Goal: Task Accomplishment & Management: Use online tool/utility

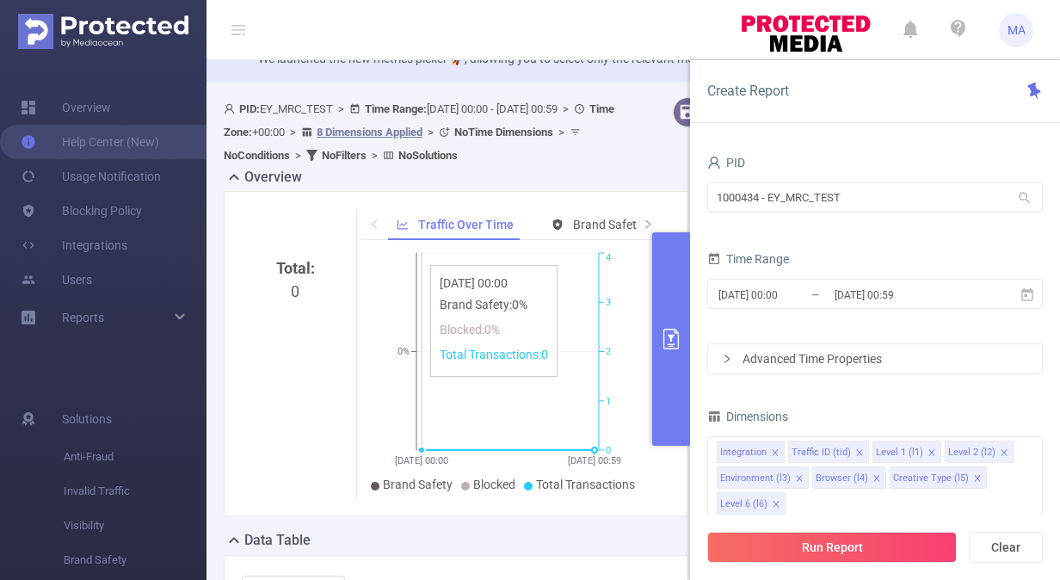
scroll to position [50, 0]
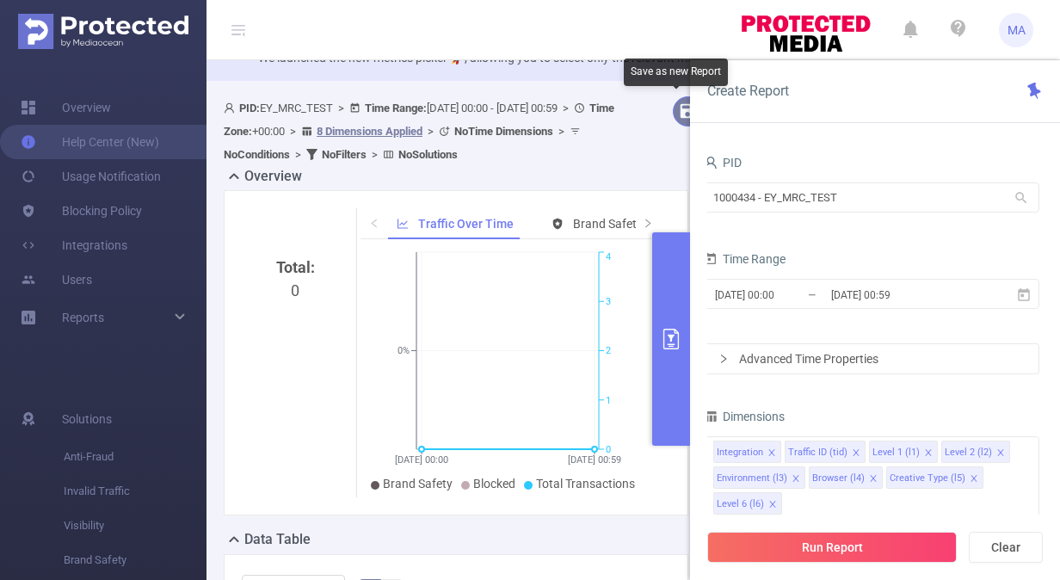
click at [673, 116] on button "button" at bounding box center [688, 111] width 30 height 30
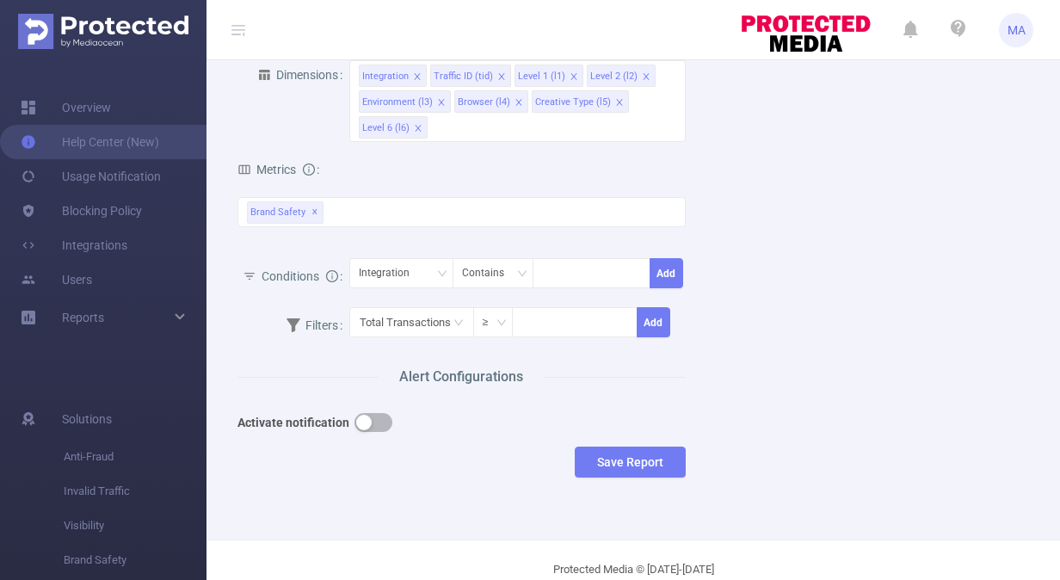
scroll to position [379, 0]
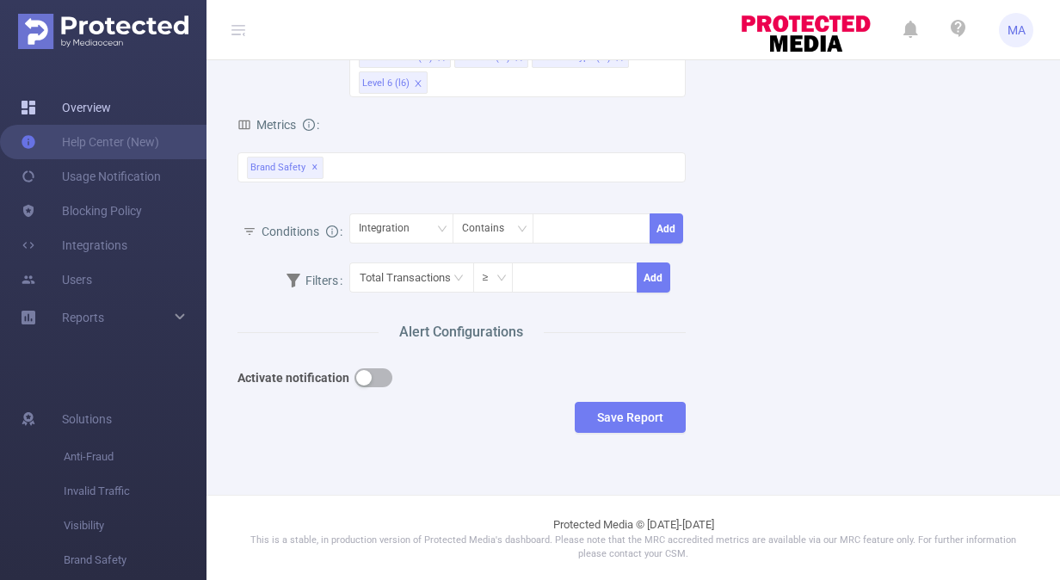
click at [102, 105] on link "Overview" at bounding box center [66, 107] width 90 height 34
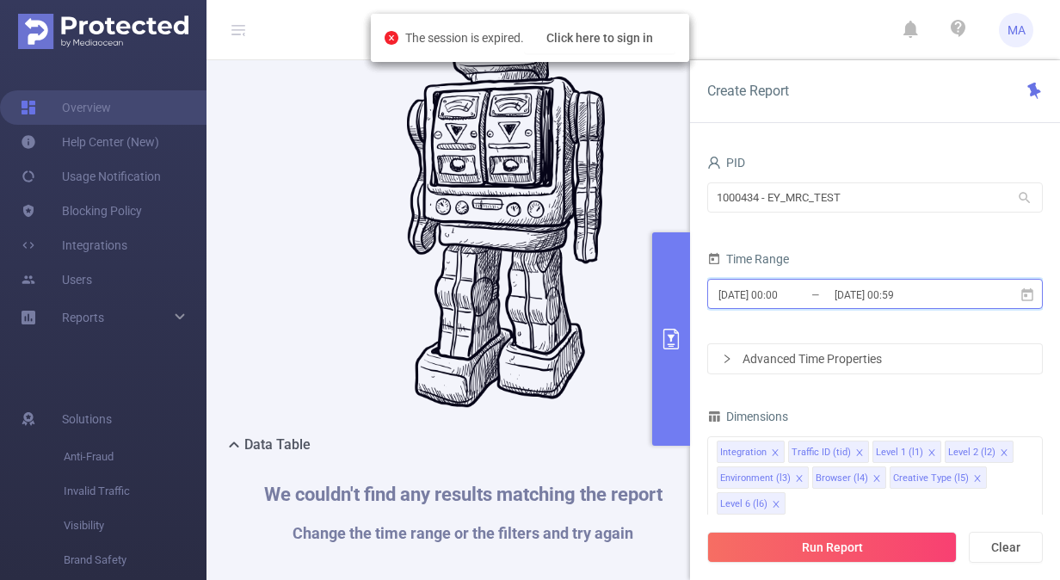
click at [1023, 294] on icon at bounding box center [1027, 294] width 15 height 15
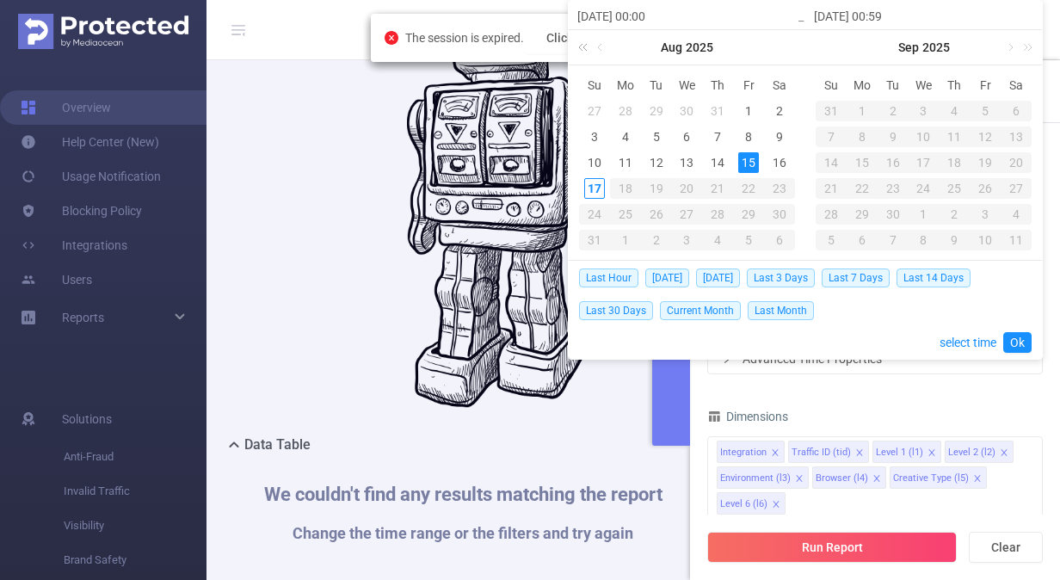
click at [578, 47] on link at bounding box center [586, 47] width 22 height 34
click at [721, 107] on div "1" at bounding box center [717, 111] width 21 height 21
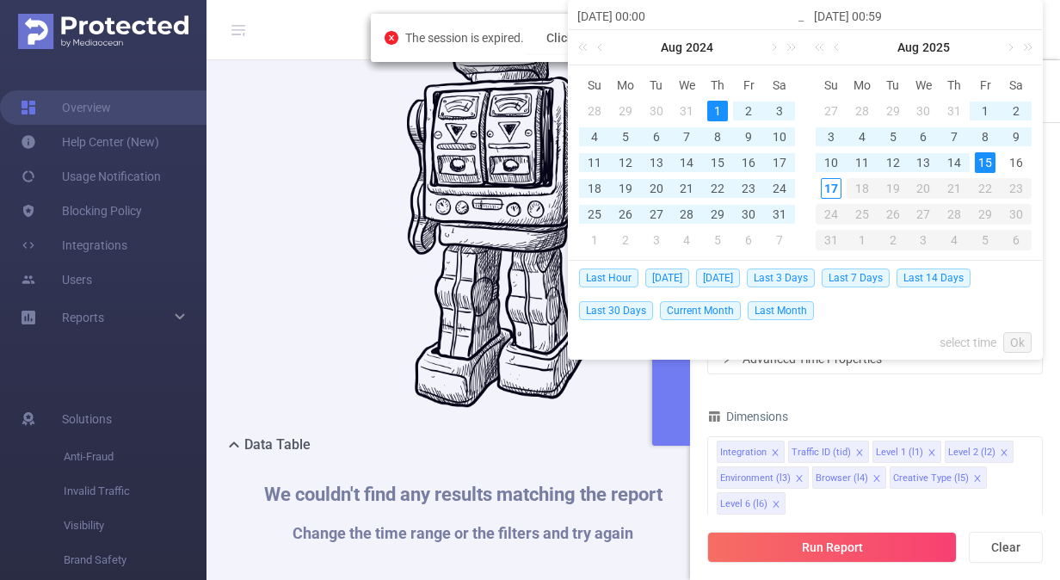
click at [986, 165] on div "15" at bounding box center [985, 162] width 21 height 21
type input "[DATE] 00:00"
click at [1027, 344] on link "Ok" at bounding box center [1017, 342] width 28 height 21
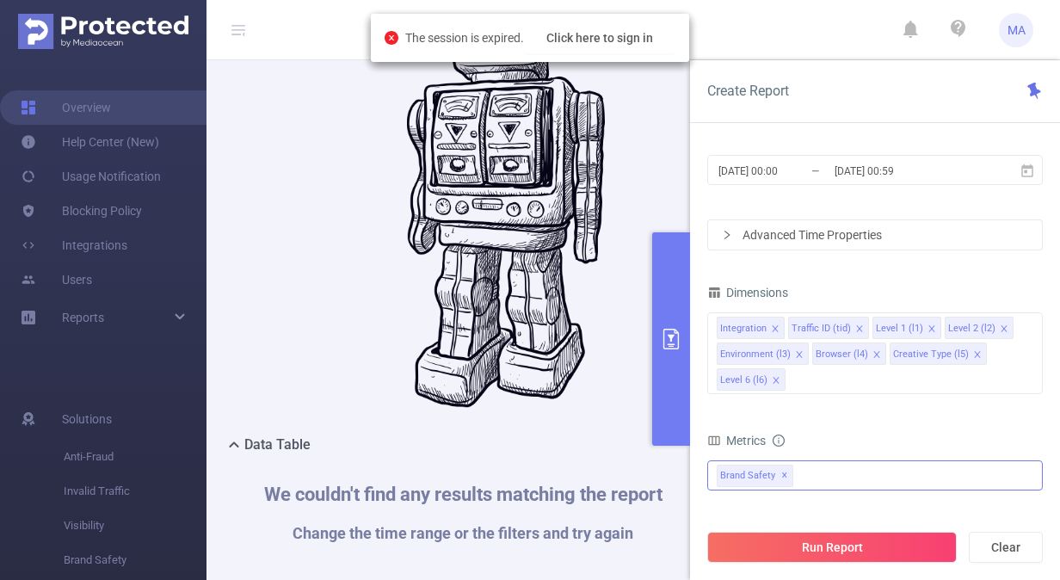
click at [802, 478] on div "Brand Safety ✕" at bounding box center [875, 475] width 336 height 30
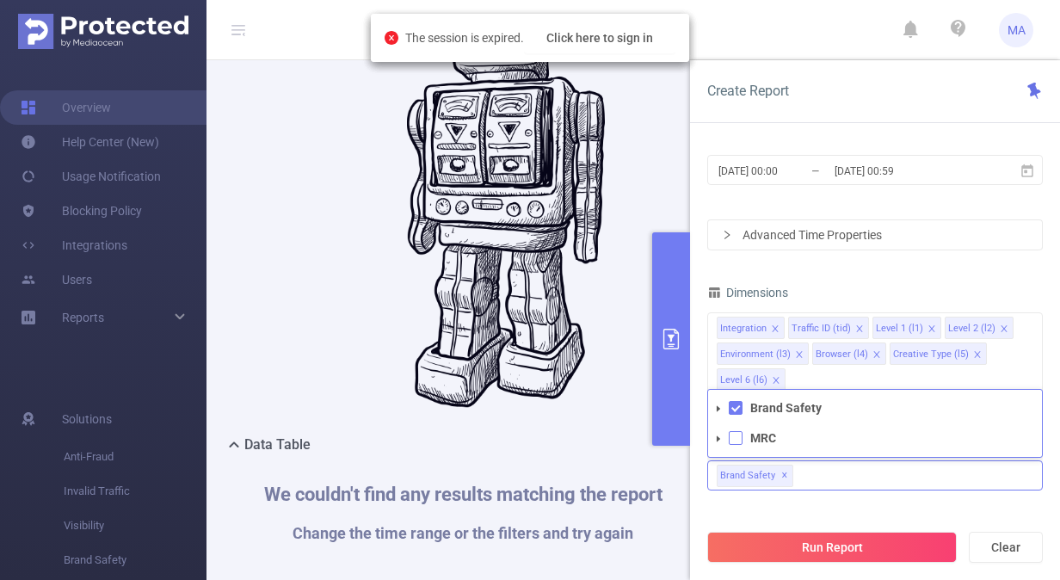
click at [731, 437] on span at bounding box center [736, 438] width 14 height 14
click at [716, 436] on icon "icon: caret-down" at bounding box center [718, 439] width 9 height 9
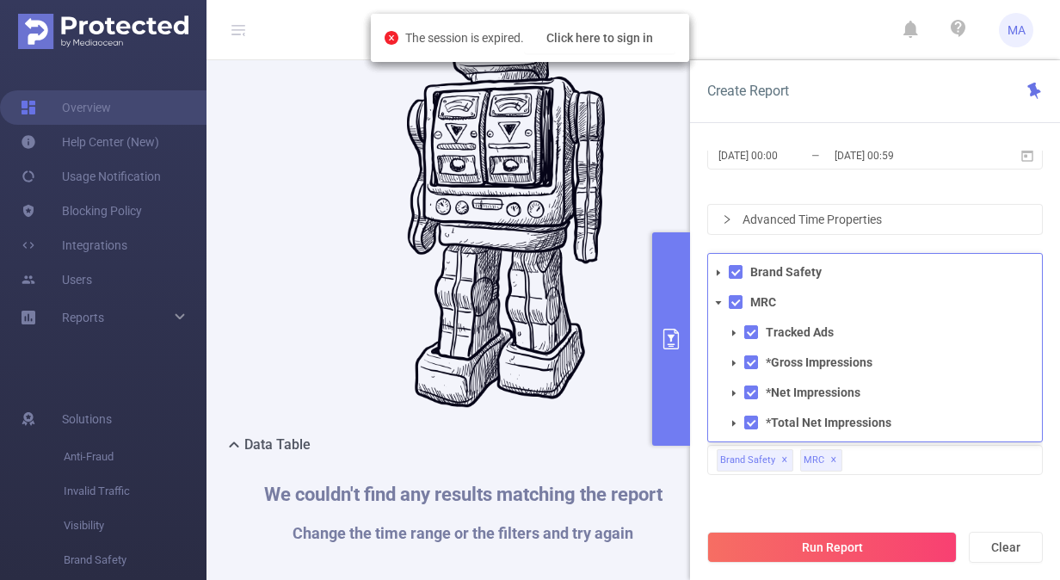
click at [907, 181] on div "Time Range [DATE] 00:00 _ [DATE] 00:59" at bounding box center [875, 146] width 336 height 76
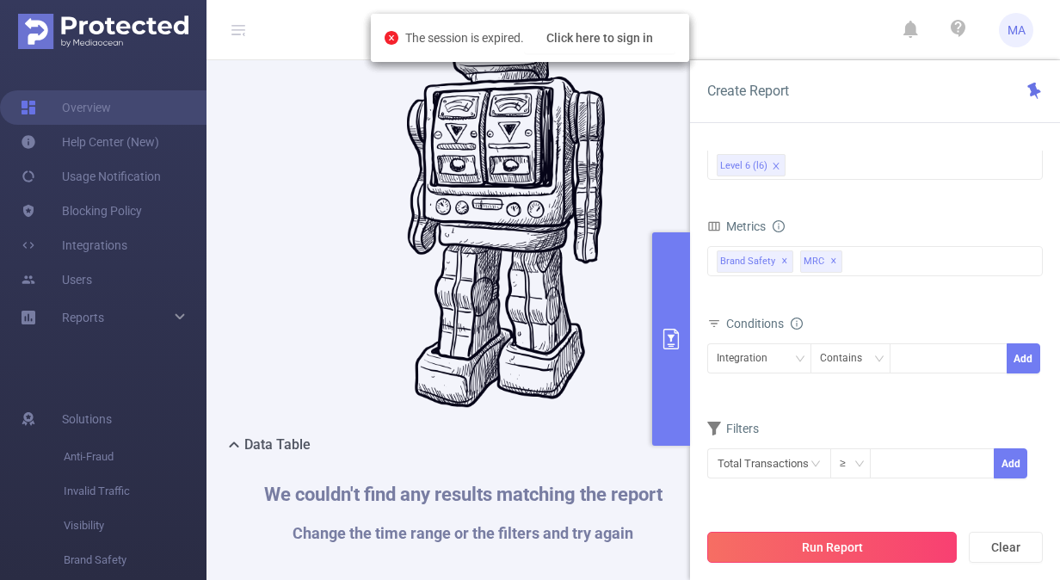
click at [838, 554] on button "Run Report" at bounding box center [832, 547] width 250 height 31
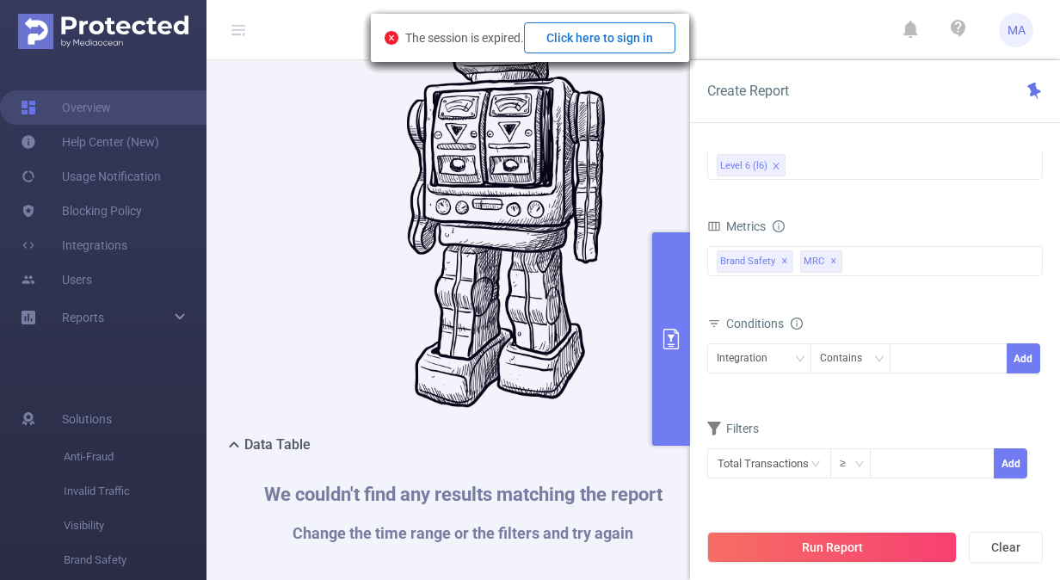
click at [599, 39] on button "Click here to sign in" at bounding box center [599, 37] width 151 height 31
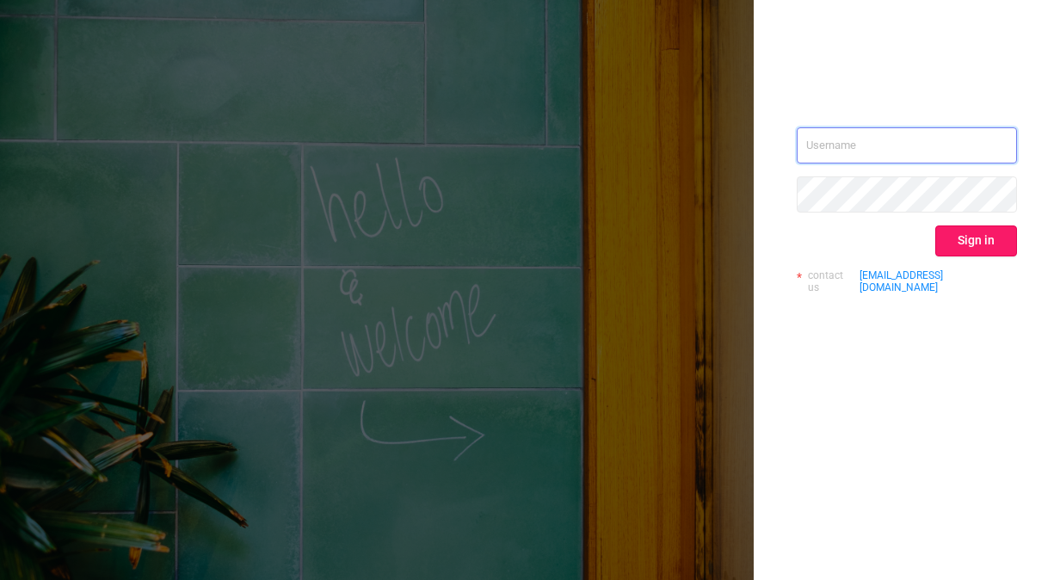
type input "[EMAIL_ADDRESS][DOMAIN_NAME]"
click at [970, 250] on button "Sign in" at bounding box center [976, 240] width 82 height 31
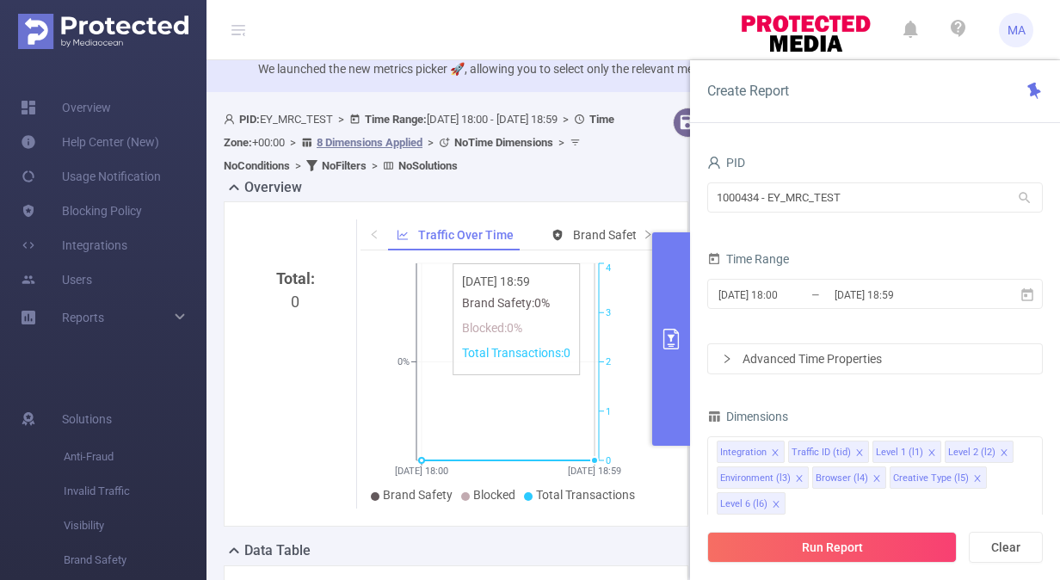
scroll to position [40, 0]
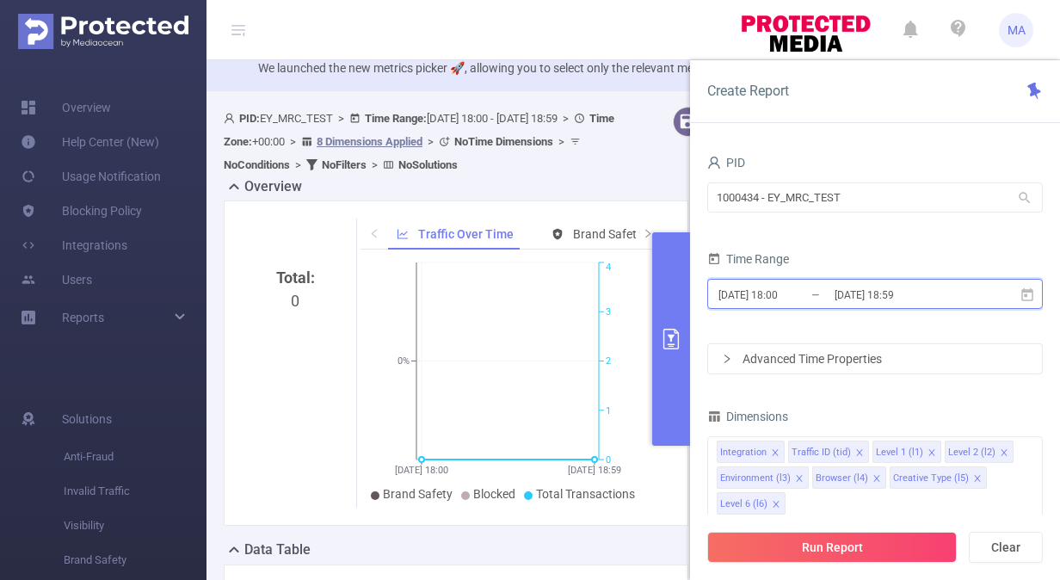
click at [978, 293] on span "2025-08-17 18:00 _ 2025-08-17 18:59" at bounding box center [875, 294] width 336 height 30
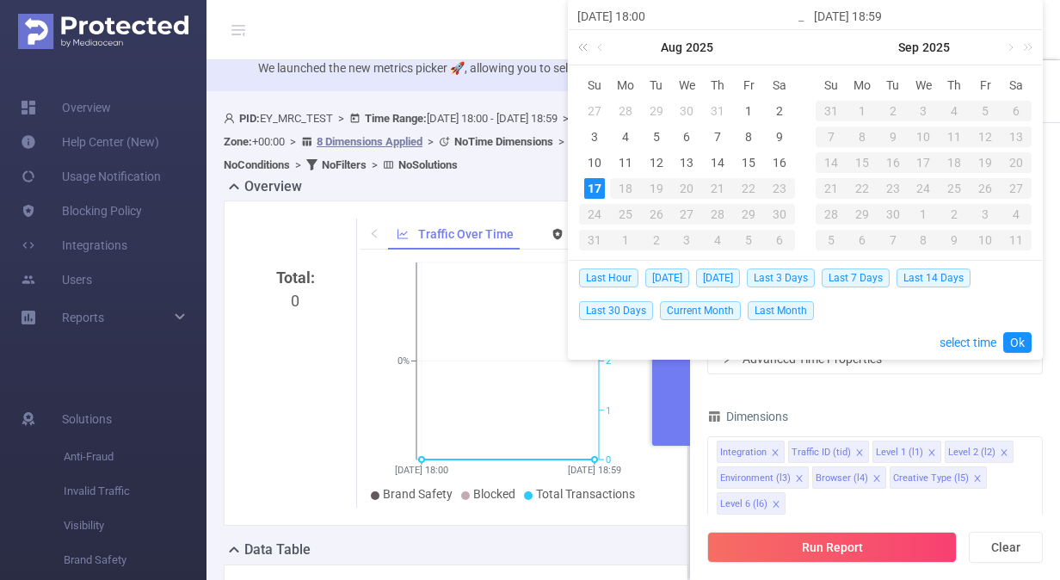
click at [587, 41] on link at bounding box center [586, 47] width 22 height 34
click at [715, 114] on div "1" at bounding box center [717, 111] width 21 height 21
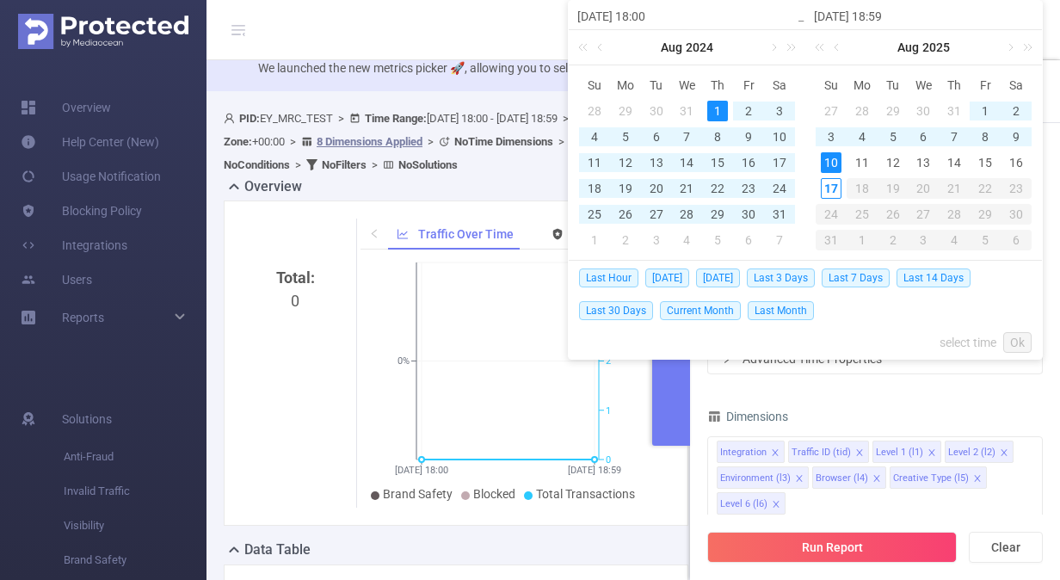
click at [831, 163] on div "10" at bounding box center [831, 162] width 21 height 21
type input "2024-08-01 18:00"
type input "2025-08-10 18:59"
type input "2024-08-01 18:00"
type input "2025-08-10 18:59"
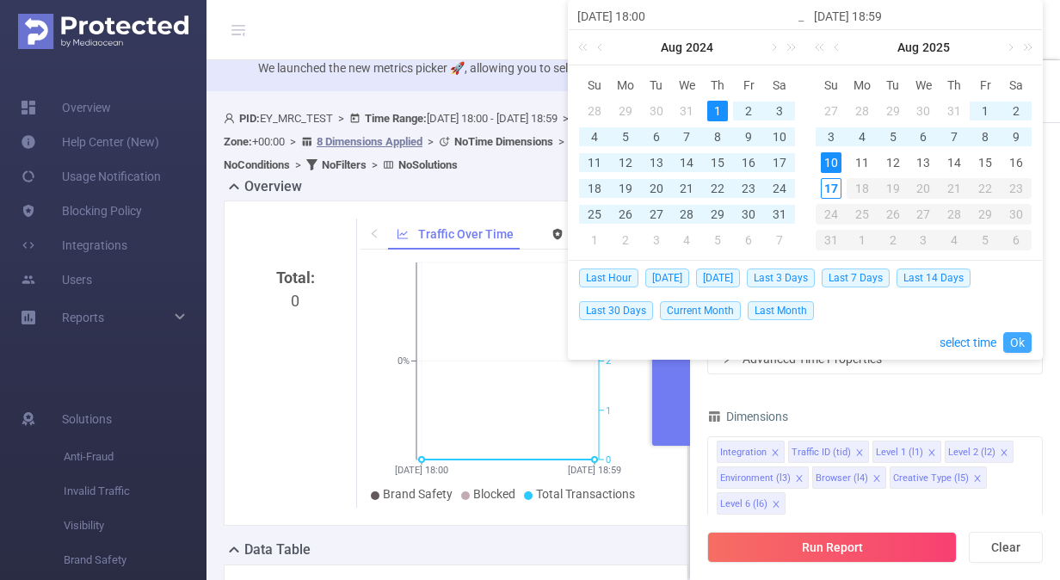
click at [1026, 342] on link "Ok" at bounding box center [1017, 342] width 28 height 21
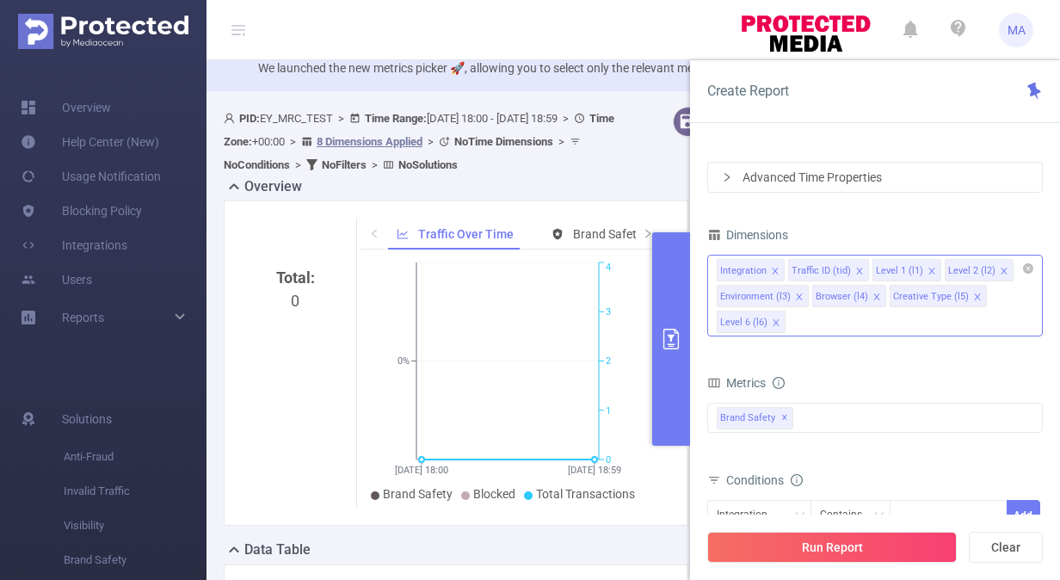
click at [825, 324] on div "Integration Traffic ID (tid) Level 1 (l1) Level 2 (l2) Environment (l3) Browser…" at bounding box center [875, 296] width 336 height 82
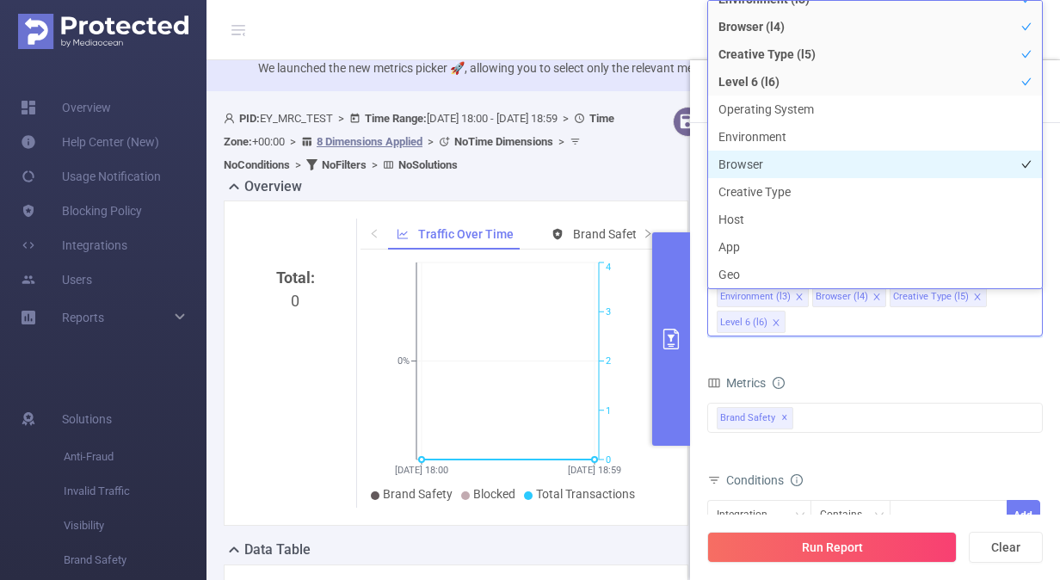
scroll to position [177, 0]
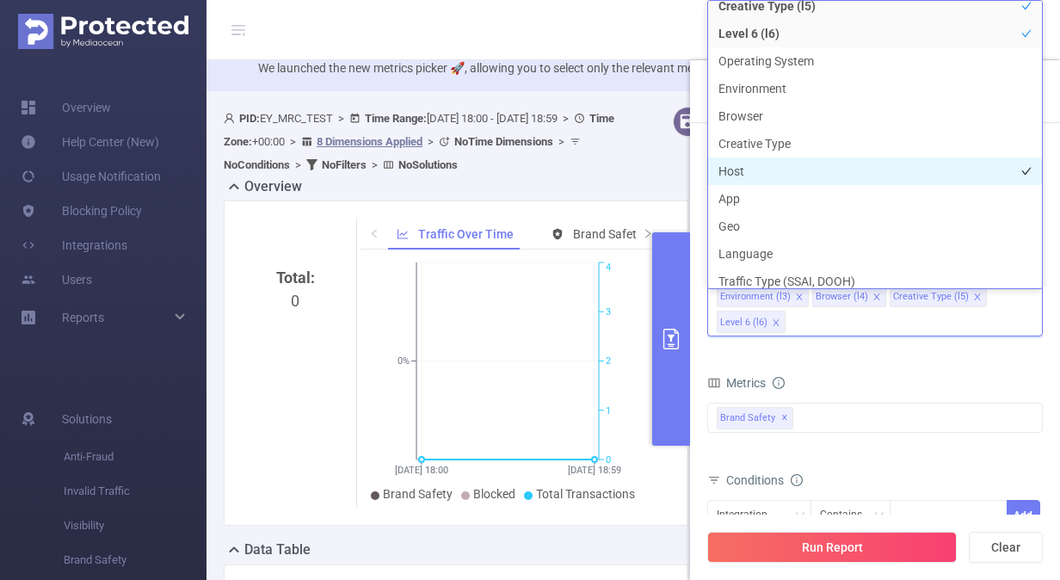
click at [857, 163] on li "Host" at bounding box center [875, 171] width 334 height 28
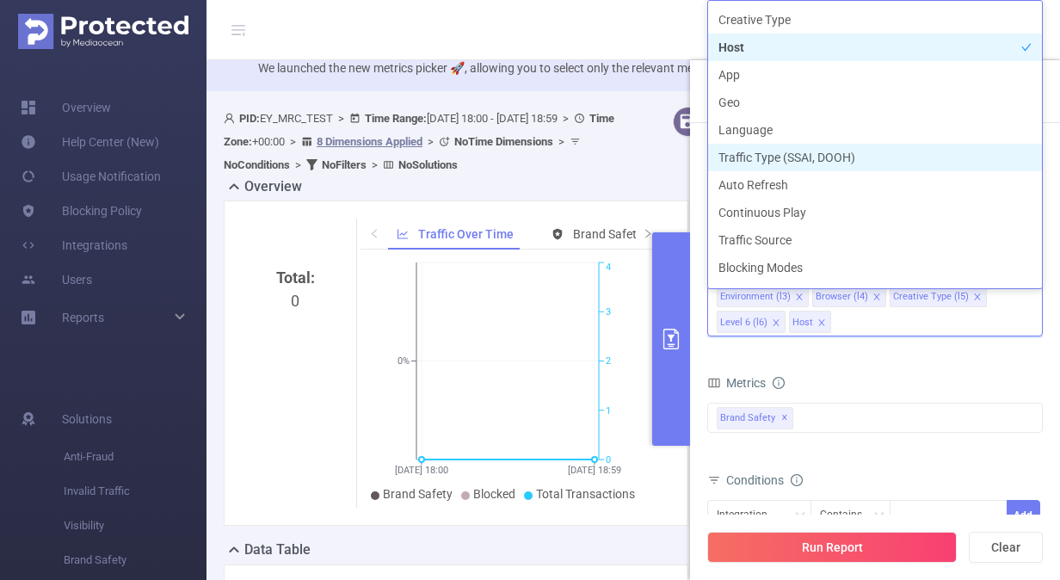
scroll to position [352, 0]
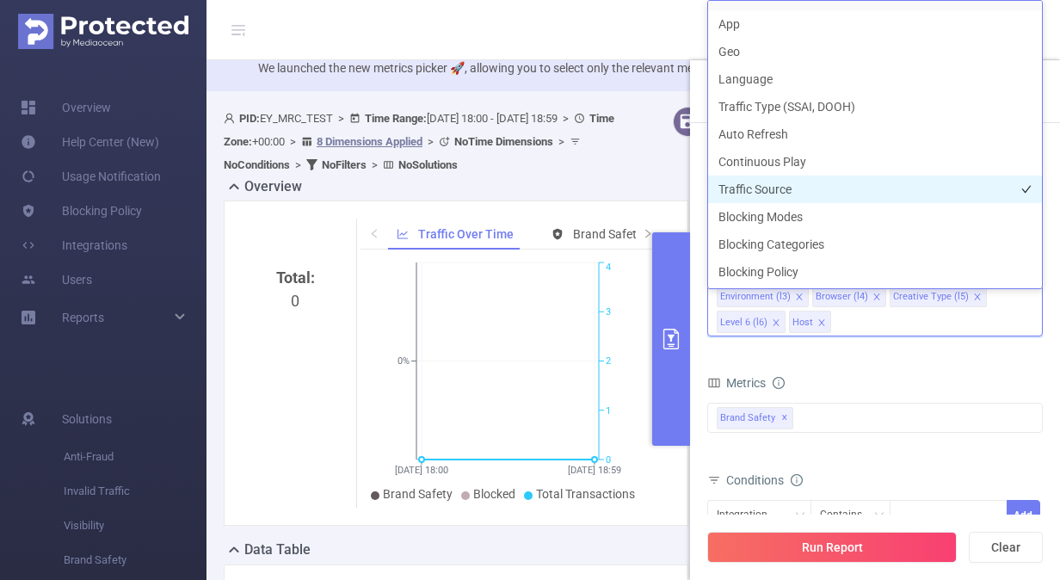
click at [848, 192] on li "Traffic Source" at bounding box center [875, 190] width 334 height 28
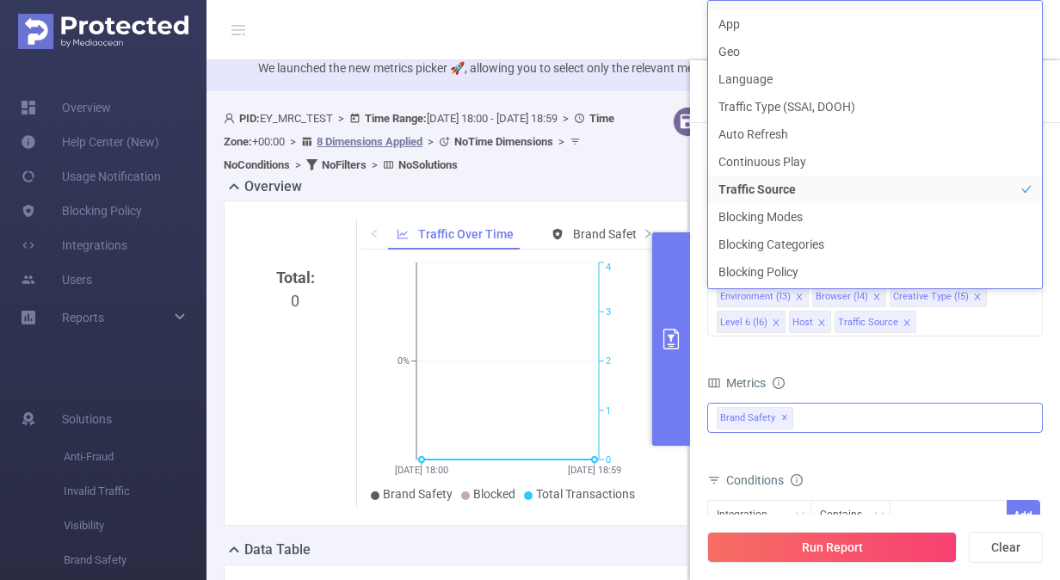
click at [854, 417] on div "Brand Safety ✕" at bounding box center [875, 418] width 336 height 30
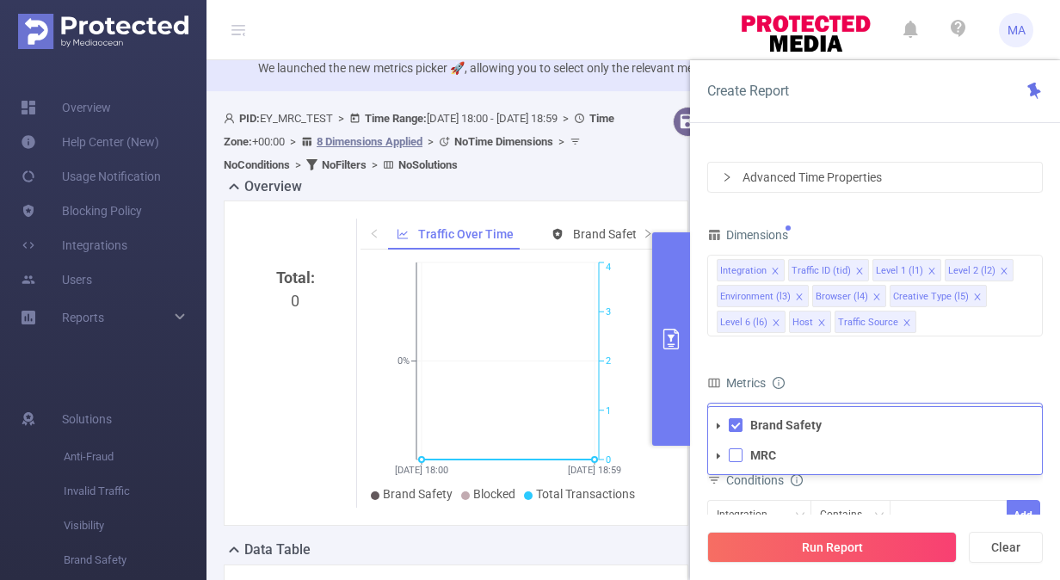
click at [731, 453] on span at bounding box center [736, 455] width 14 height 14
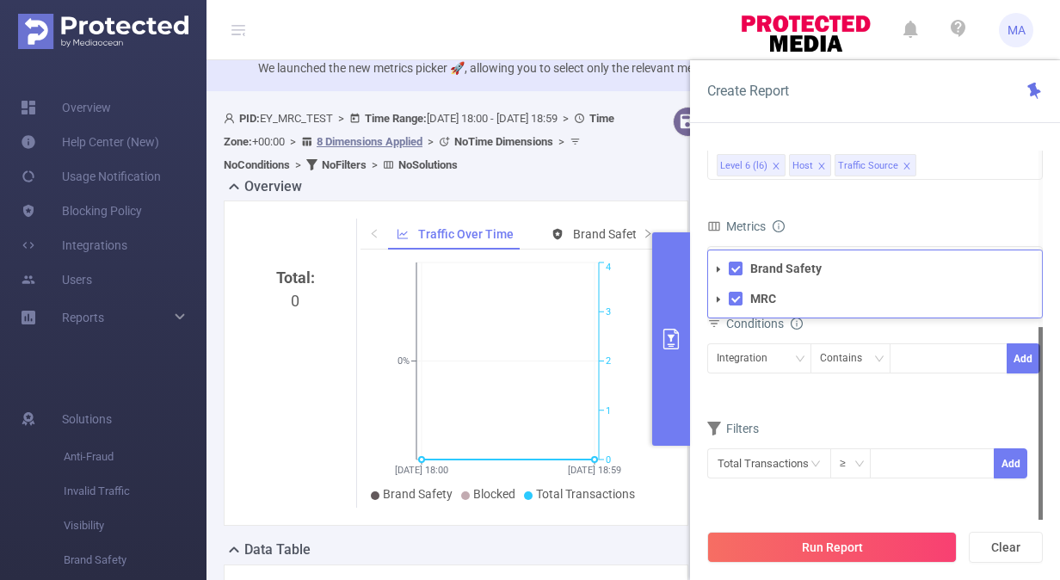
click at [829, 394] on form "Dimensions Integration Traffic ID (tid) Level 1 (l1) Level 2 (l2) Environment (…" at bounding box center [875, 283] width 336 height 435
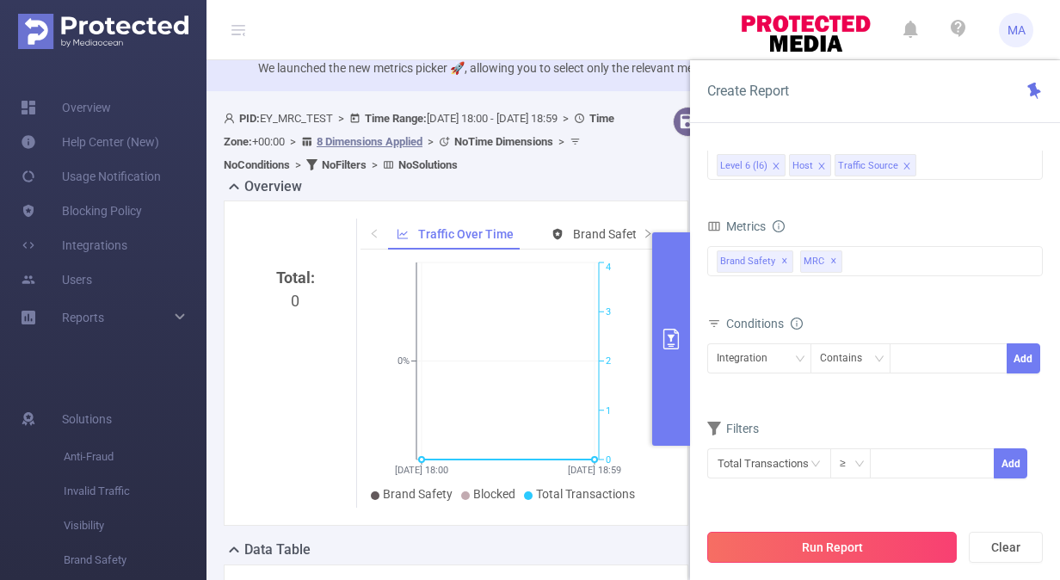
click at [823, 547] on button "Run Report" at bounding box center [832, 547] width 250 height 31
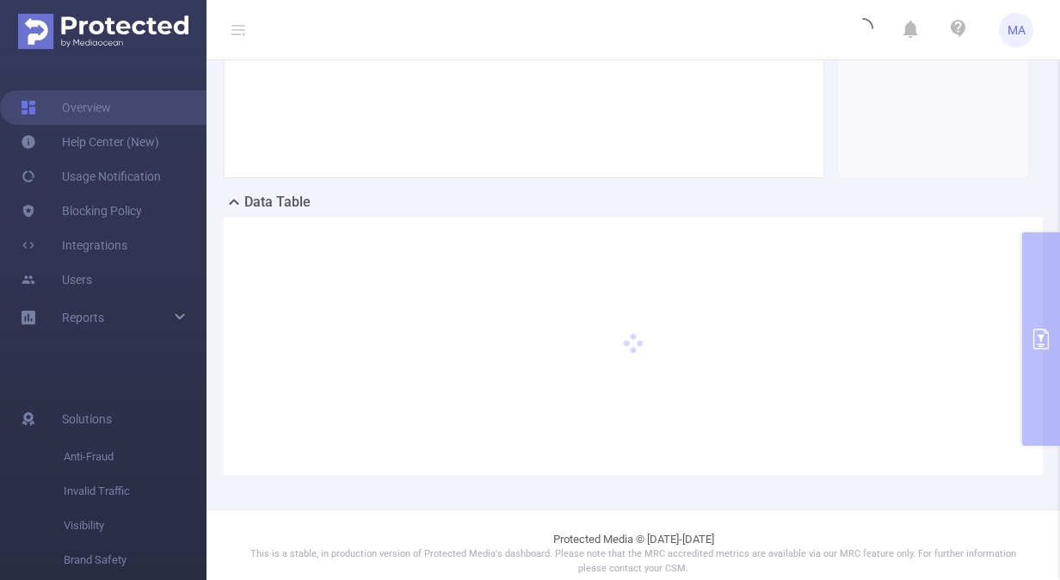
scroll to position [379, 0]
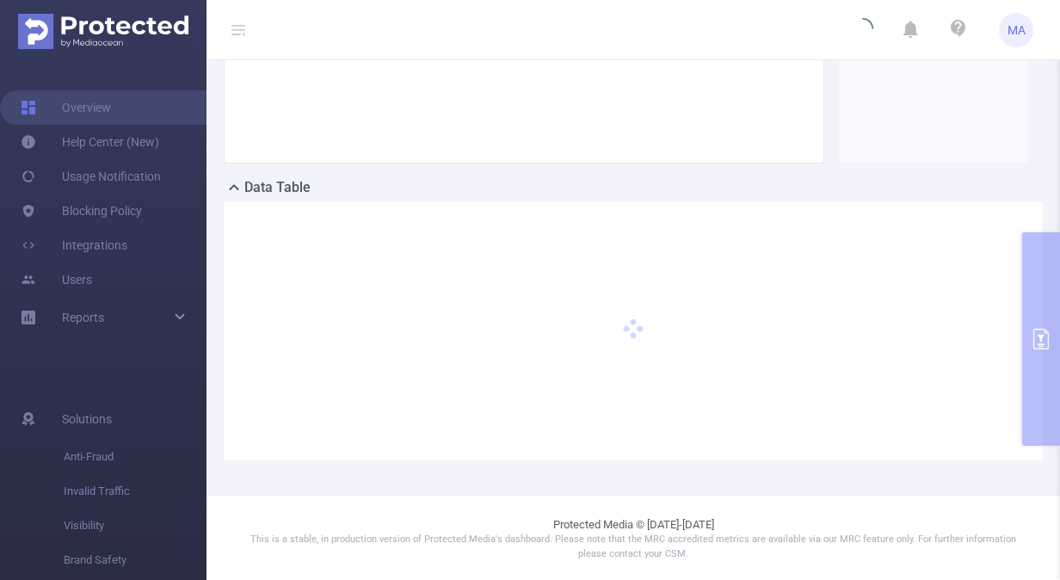
click at [816, 157] on div at bounding box center [524, 0] width 614 height 325
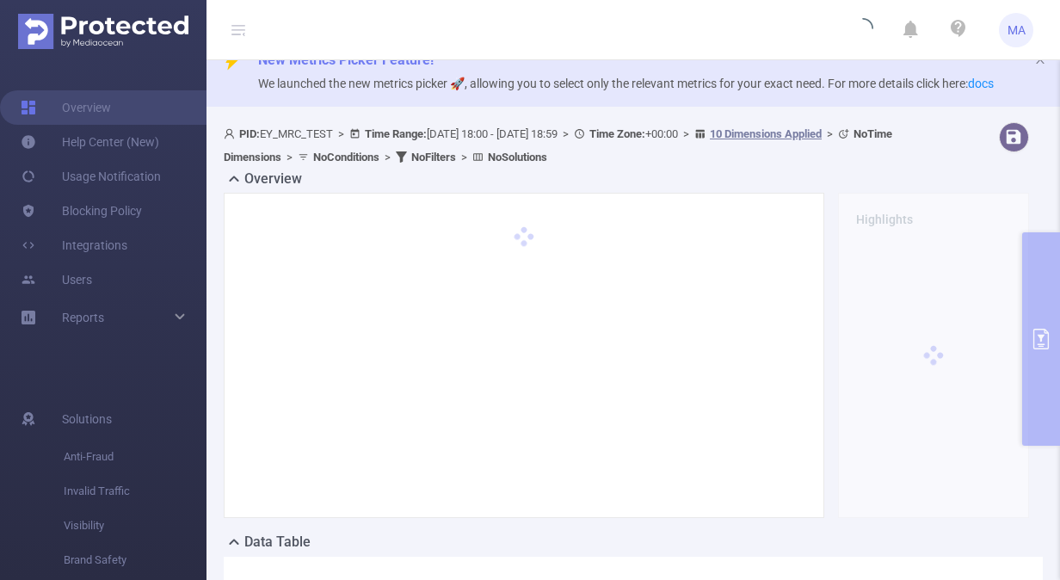
scroll to position [0, 0]
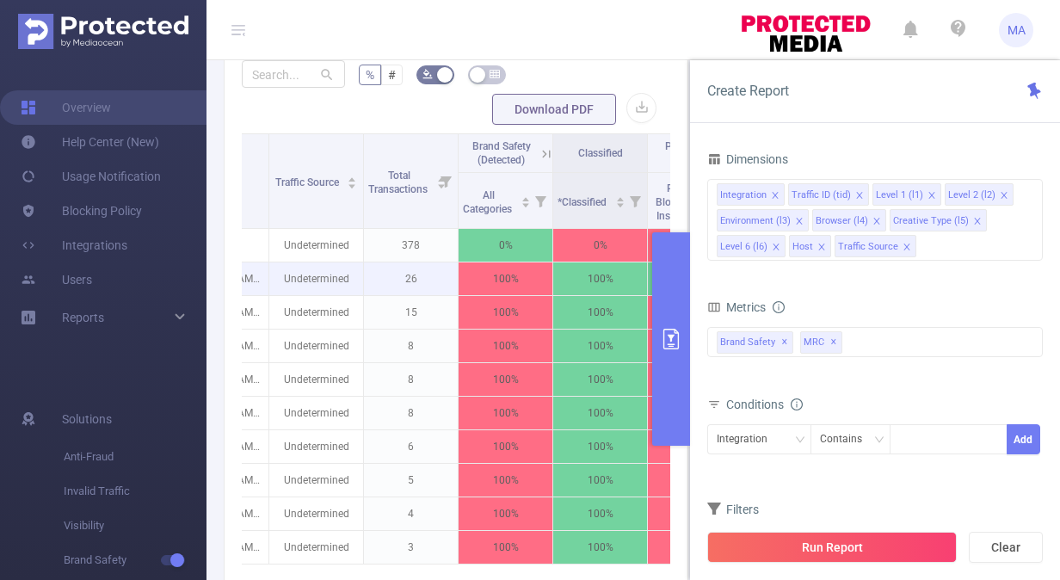
scroll to position [0, 838]
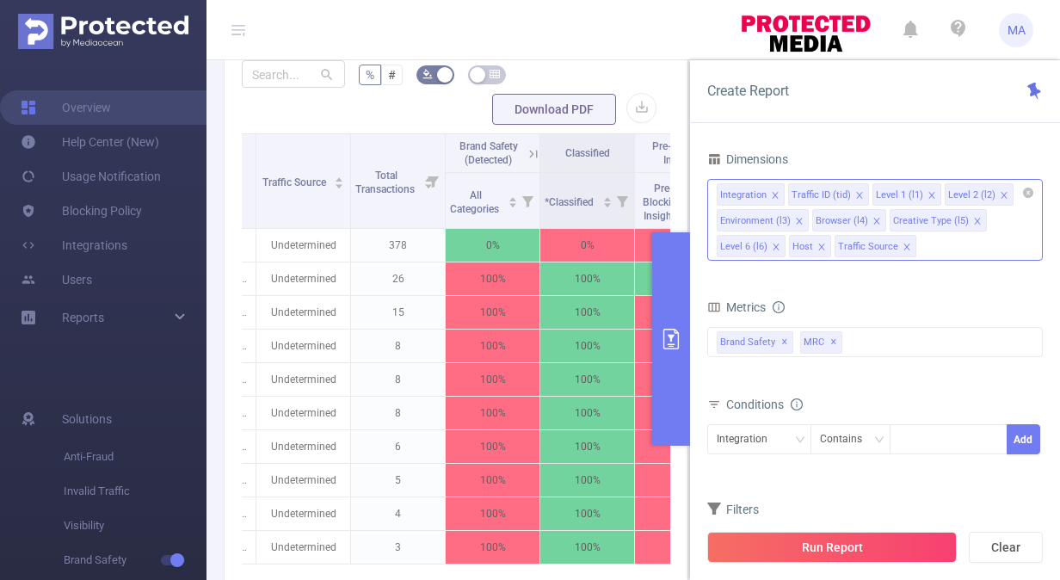
click at [996, 248] on div "Integration Traffic ID (tid) Level 1 (l1) Level 2 (l2) Environment (l3) Browser…" at bounding box center [875, 220] width 336 height 82
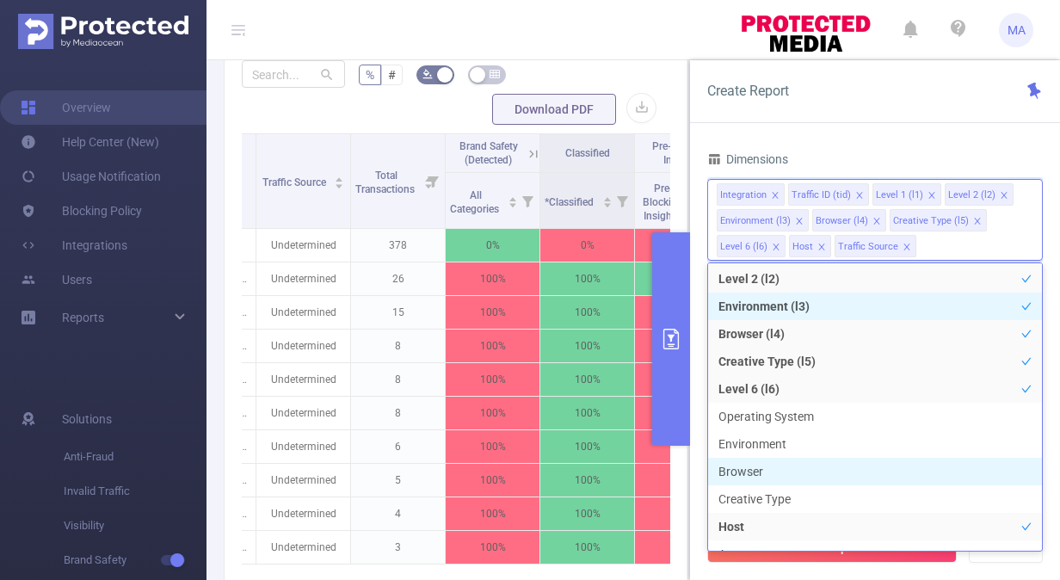
scroll to position [74, 0]
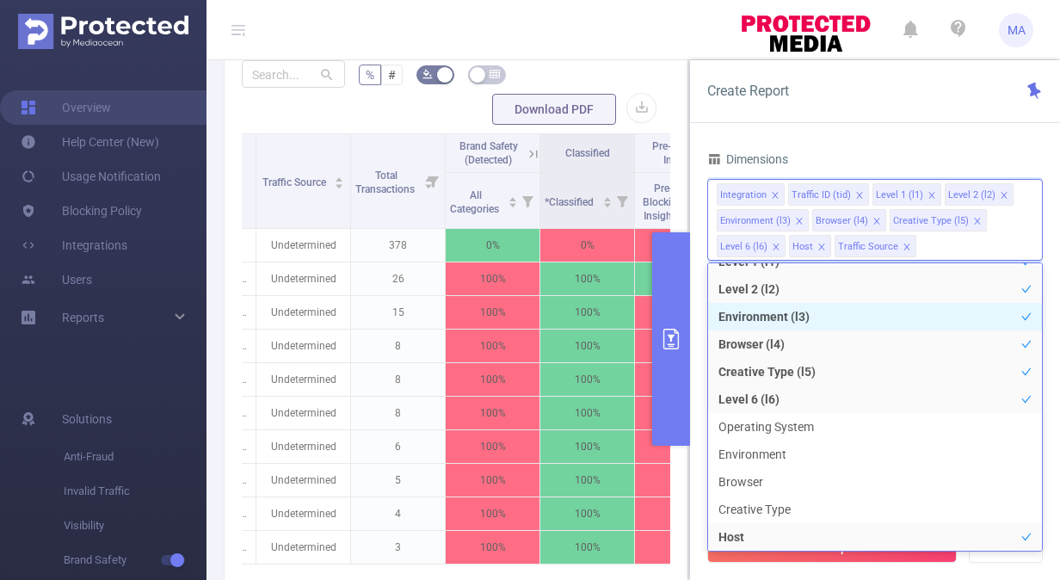
click at [910, 318] on li "Environment (l3)" at bounding box center [875, 317] width 334 height 28
click at [984, 317] on li "Environment (l3)" at bounding box center [875, 317] width 334 height 28
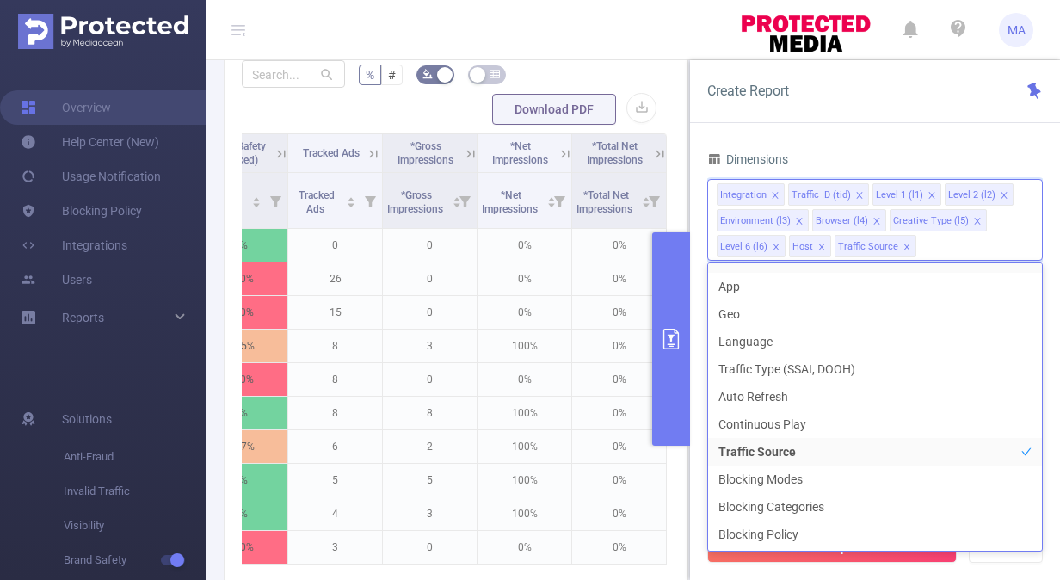
scroll to position [334, 0]
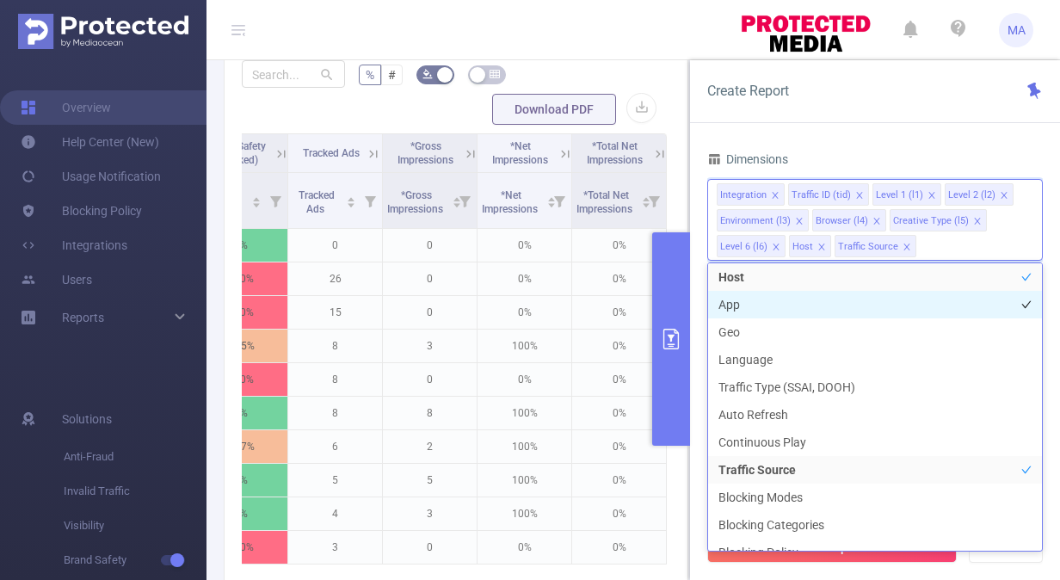
click at [925, 308] on li "App" at bounding box center [875, 305] width 334 height 28
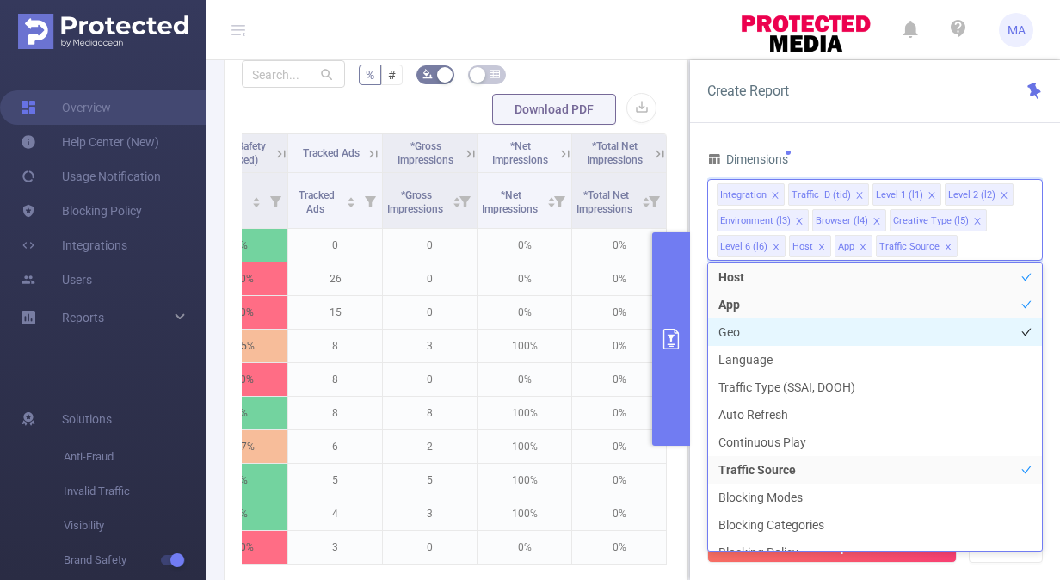
click at [932, 322] on li "Geo" at bounding box center [875, 332] width 334 height 28
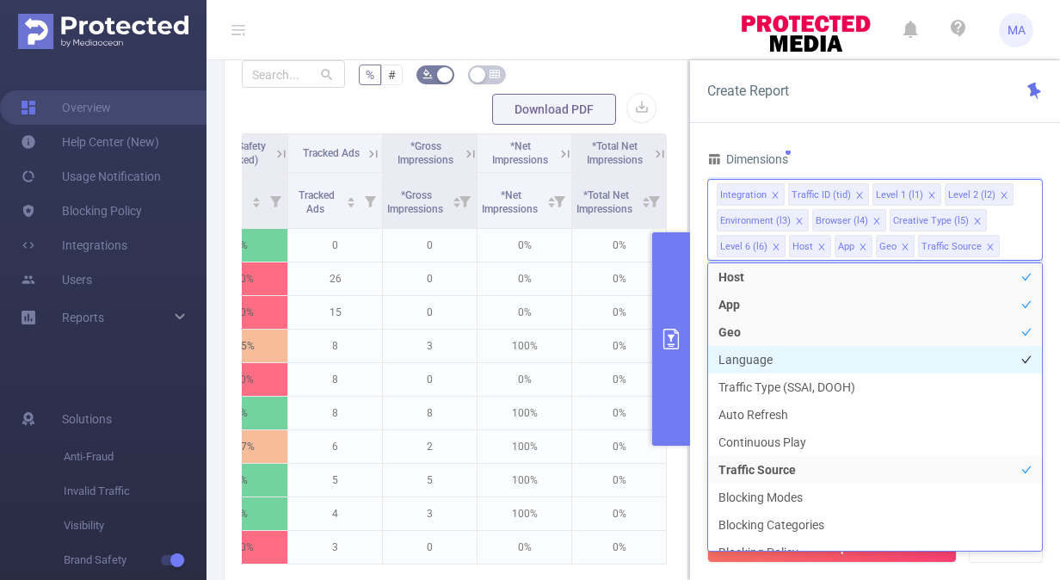
click at [917, 366] on li "Language" at bounding box center [875, 360] width 334 height 28
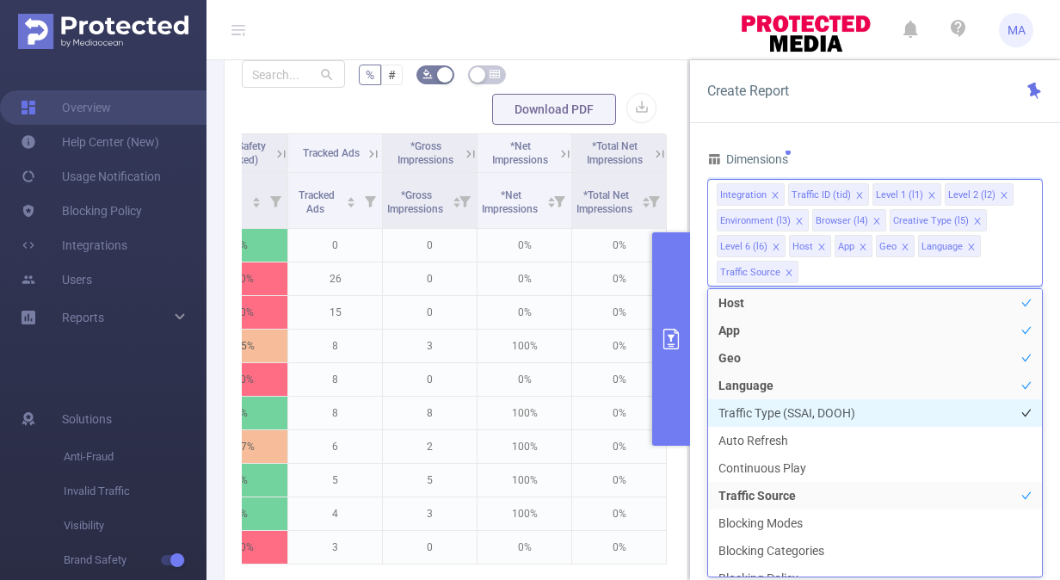
click at [914, 413] on li "Traffic Type (SSAI, DOOH)" at bounding box center [875, 413] width 334 height 28
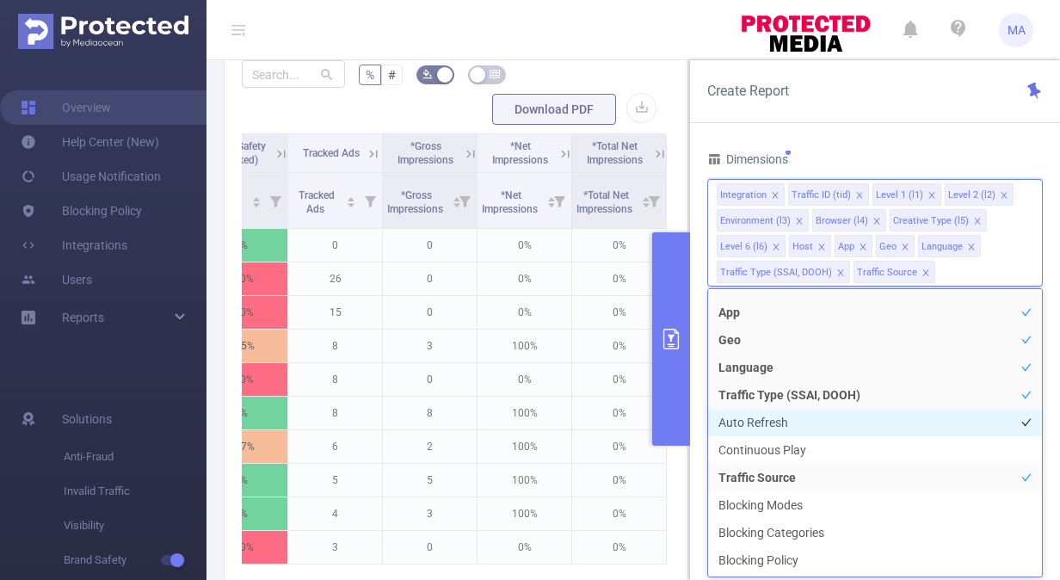
click at [914, 419] on li "Auto Refresh" at bounding box center [875, 423] width 334 height 28
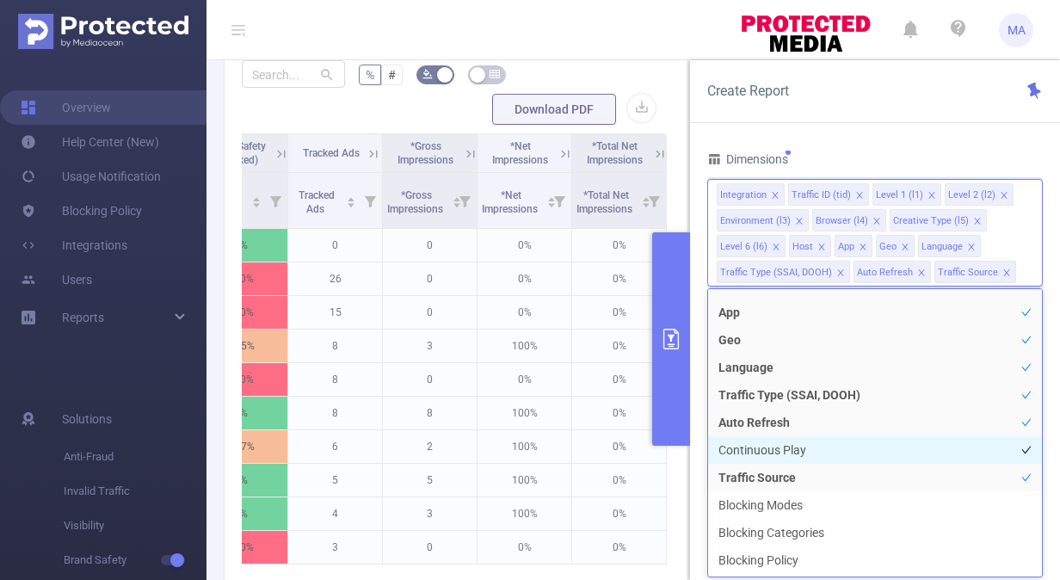
drag, startPoint x: 911, startPoint y: 434, endPoint x: 910, endPoint y: 449, distance: 15.5
click at [910, 449] on ul "Integration Traffic ID (tid) Level 1 (l1) Level 2 (l2) Environment (l3) Browser…" at bounding box center [875, 432] width 336 height 289
click at [910, 449] on li "Continuous Play" at bounding box center [875, 450] width 334 height 28
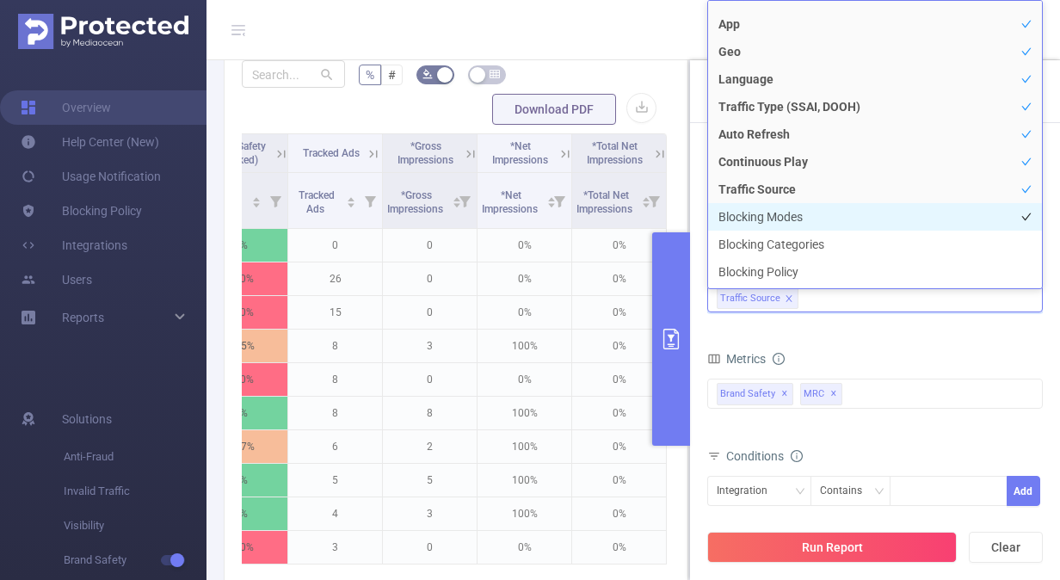
click at [873, 219] on li "Blocking Modes" at bounding box center [875, 217] width 334 height 28
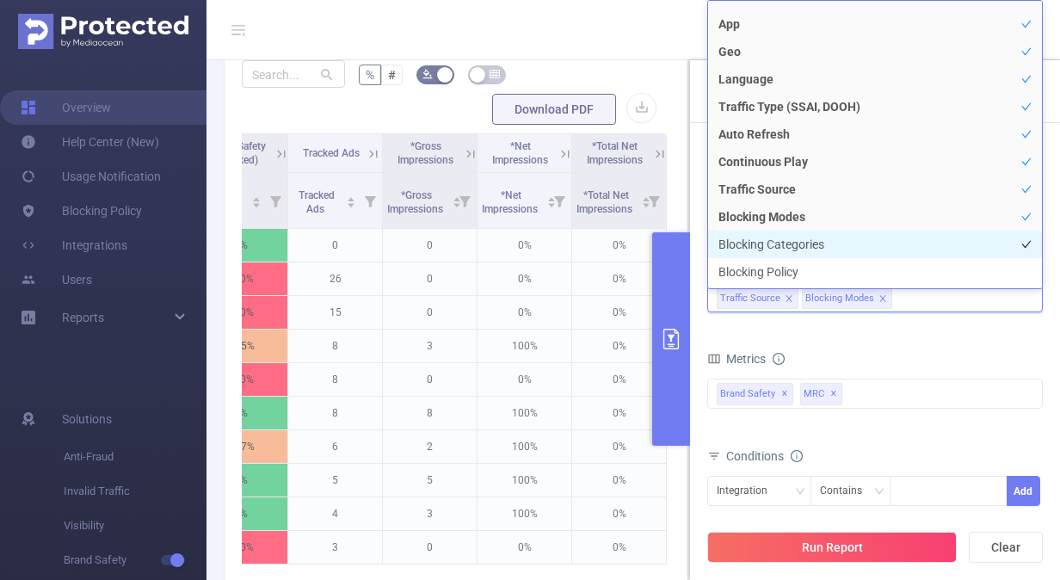
click at [869, 240] on li "Blocking Categories" at bounding box center [875, 245] width 334 height 28
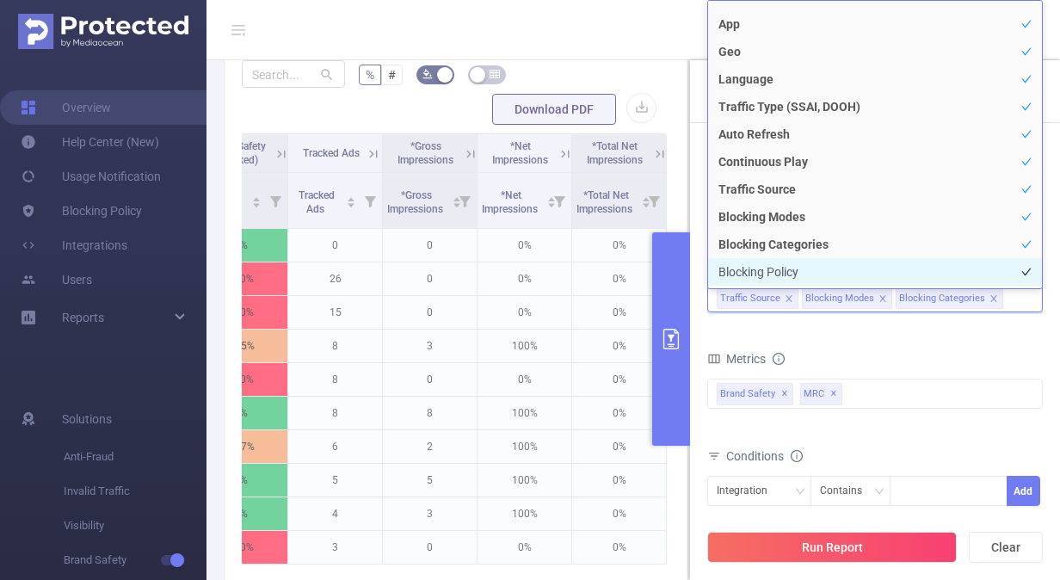
click at [860, 268] on li "Blocking Policy" at bounding box center [875, 272] width 334 height 28
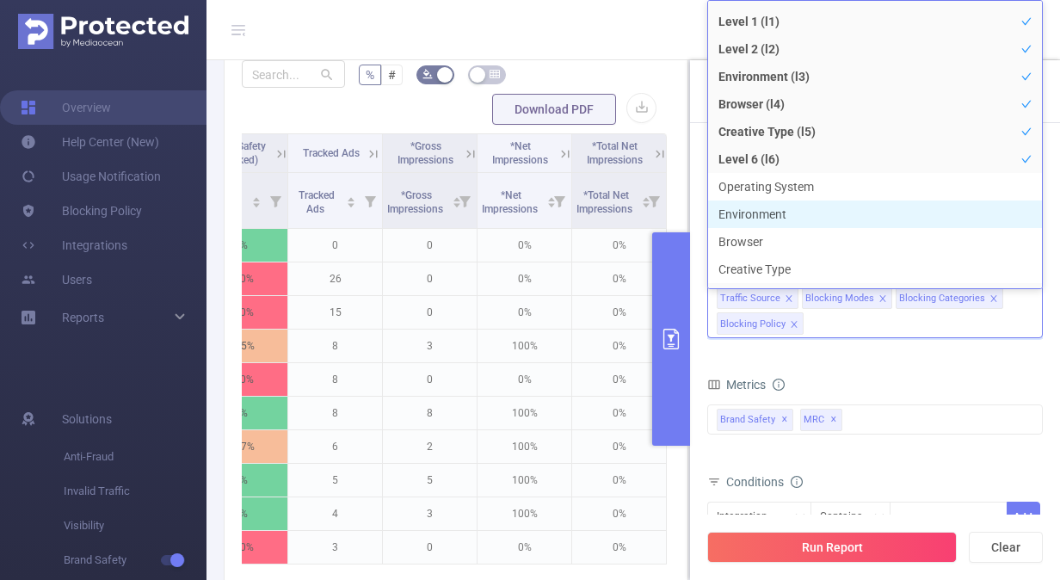
scroll to position [52, 0]
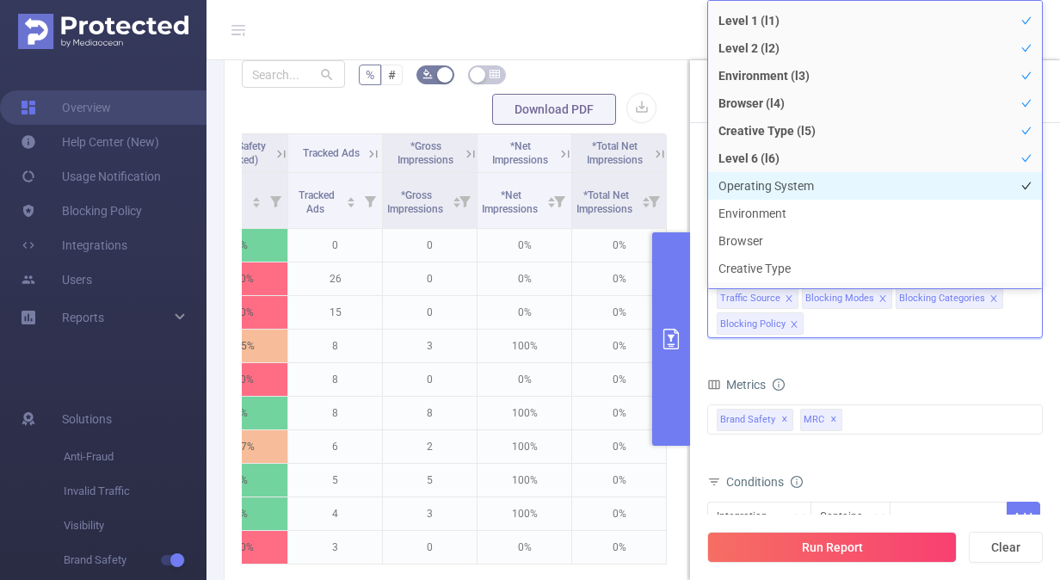
click at [844, 188] on li "Operating System" at bounding box center [875, 186] width 334 height 28
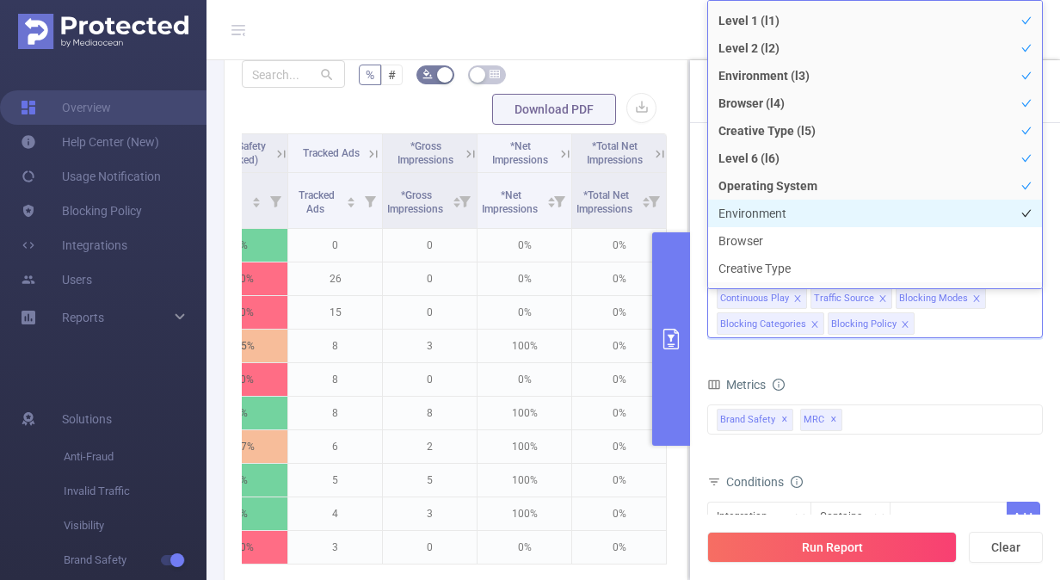
click at [831, 220] on li "Environment" at bounding box center [875, 214] width 334 height 28
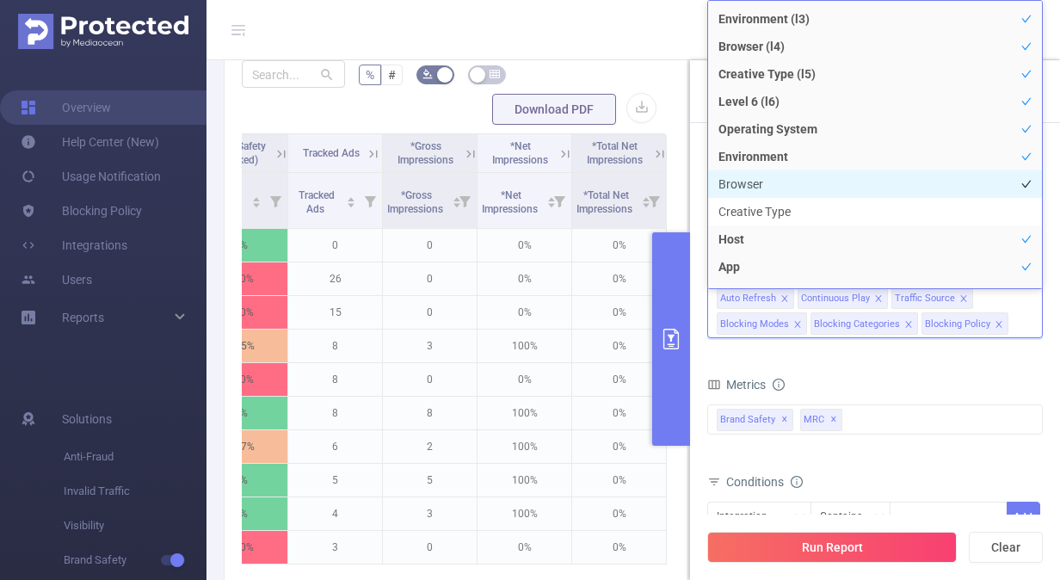
click at [824, 180] on li "Browser" at bounding box center [875, 184] width 334 height 28
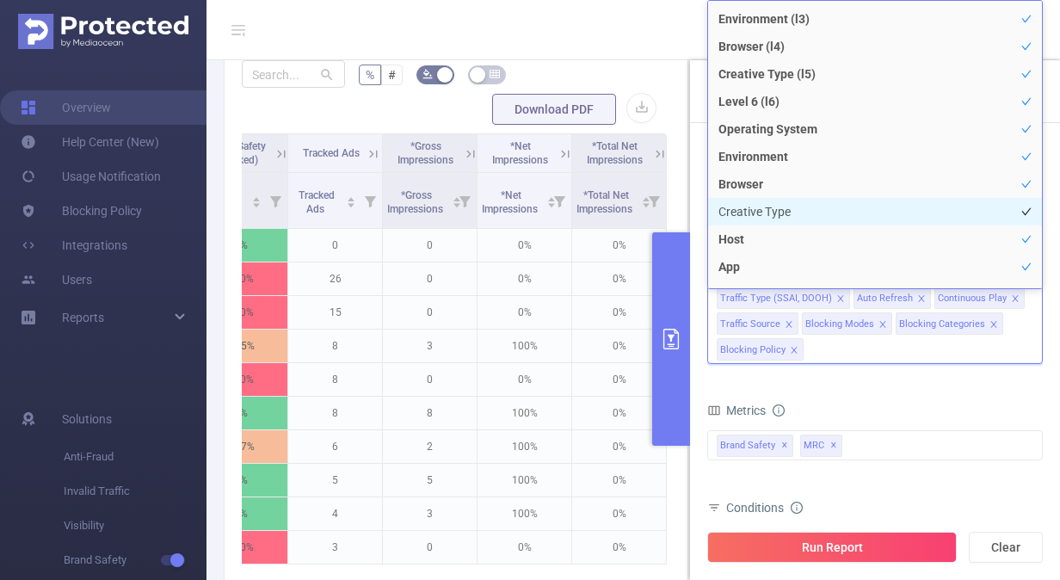
click at [817, 207] on li "Creative Type" at bounding box center [875, 212] width 334 height 28
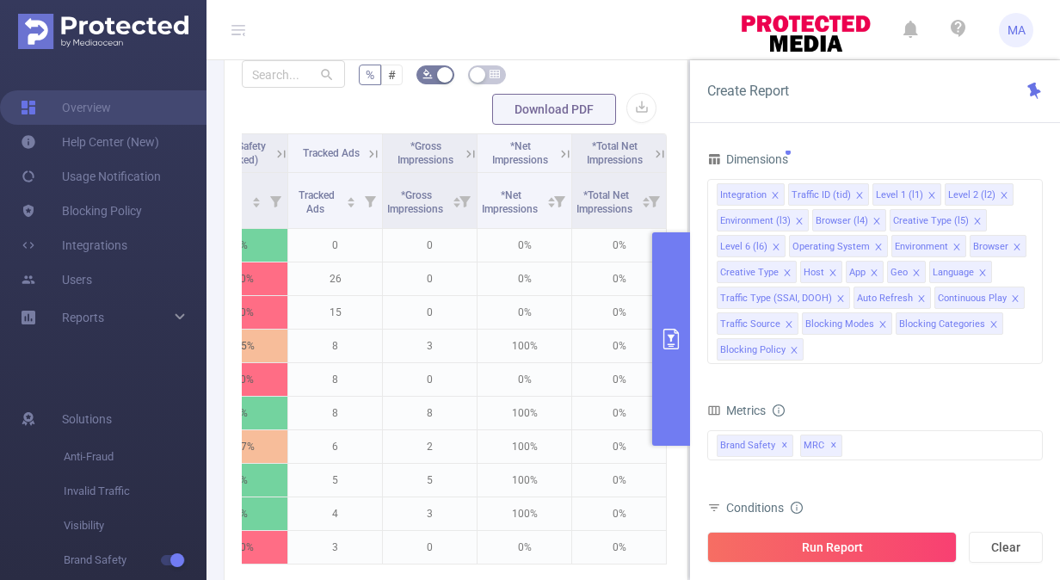
click at [852, 386] on form "Dimensions Integration Traffic ID (tid) Level 1 (l1) Level 2 (l2) Environment (…" at bounding box center [875, 416] width 336 height 538
click at [854, 545] on button "Run Report" at bounding box center [832, 547] width 250 height 31
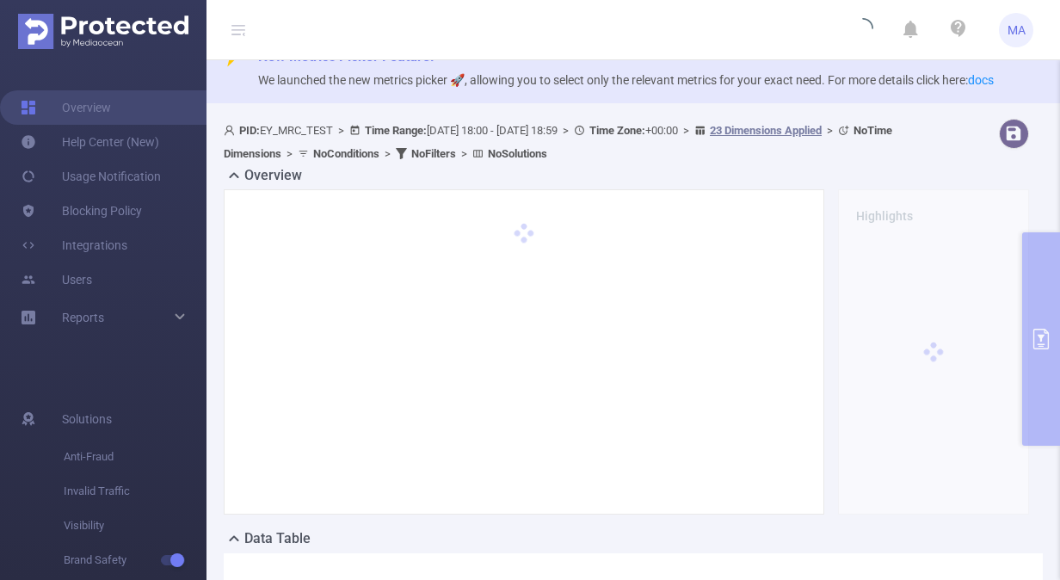
scroll to position [26, 0]
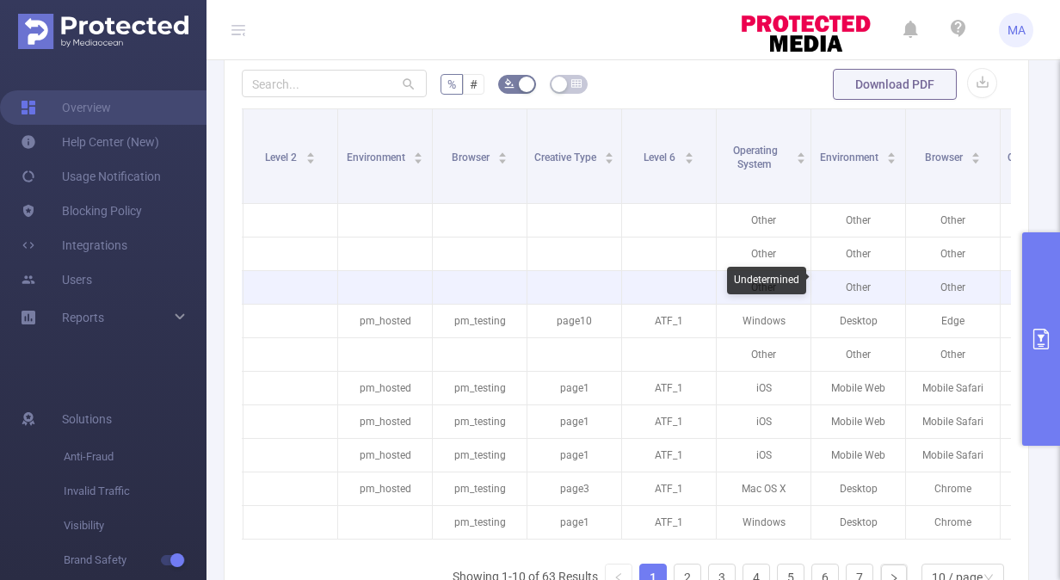
scroll to position [0, 277]
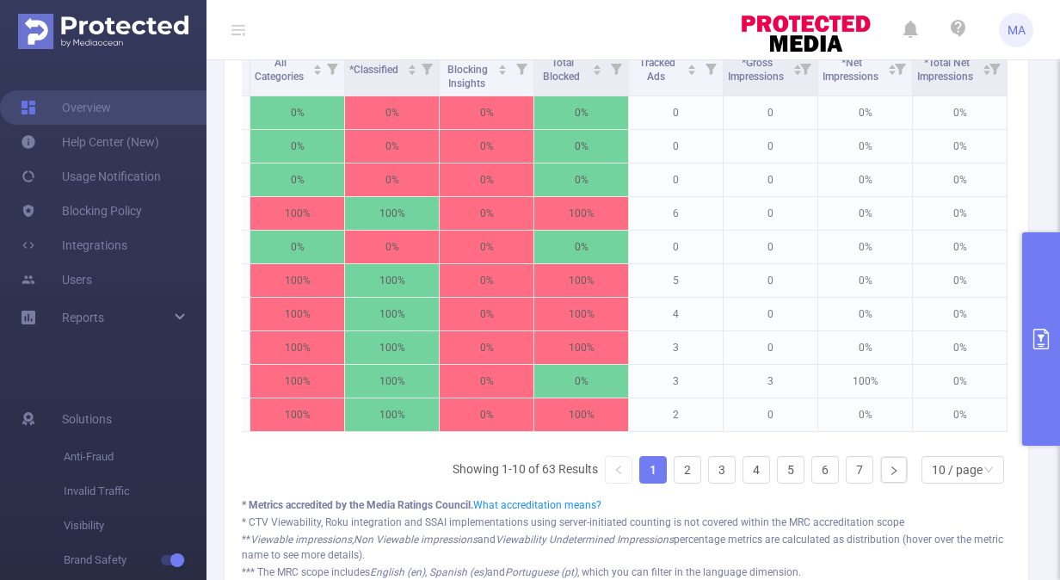
scroll to position [643, 0]
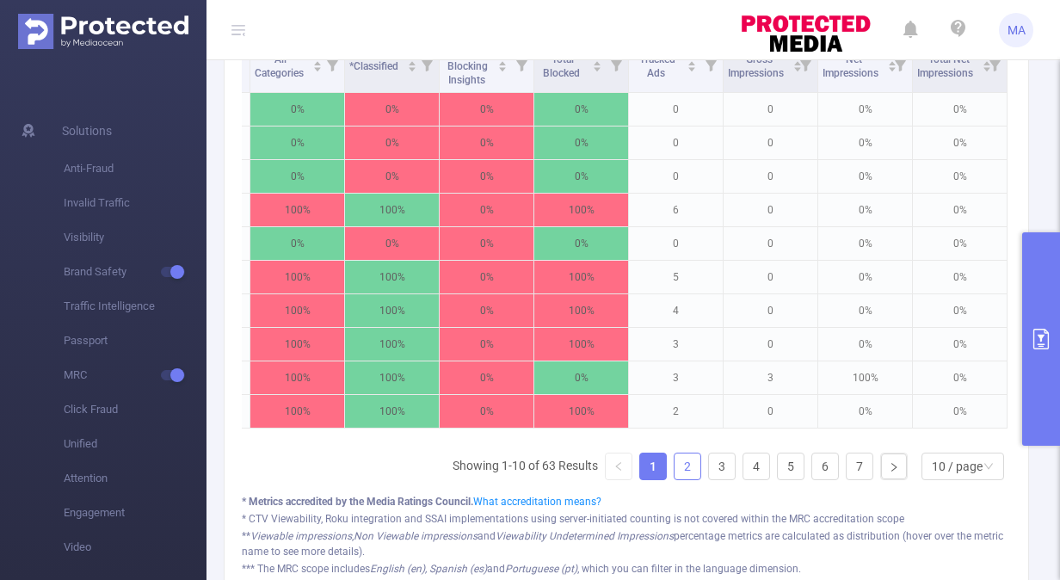
click at [675, 468] on link "2" at bounding box center [688, 466] width 26 height 26
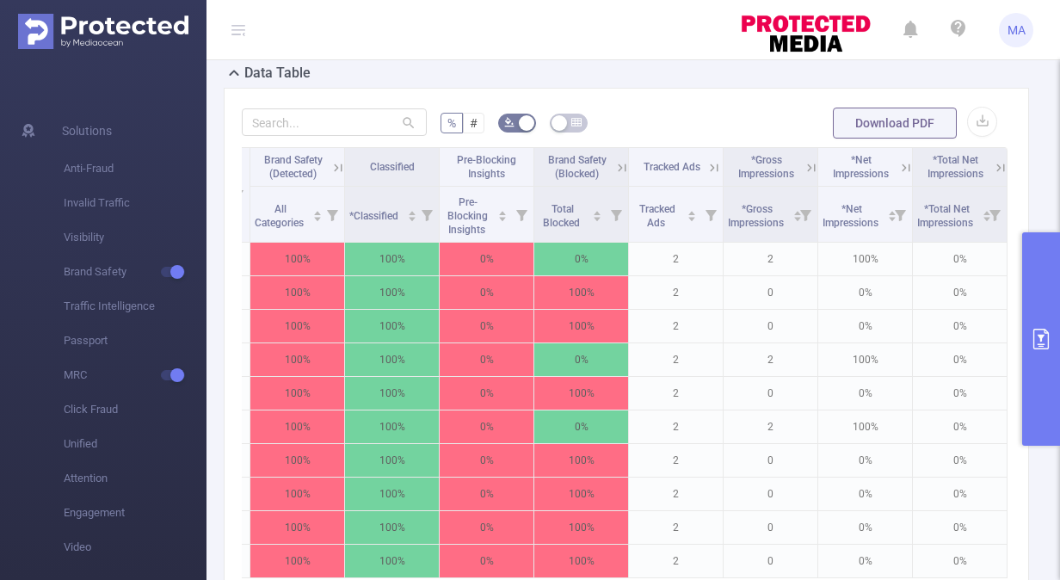
scroll to position [553, 0]
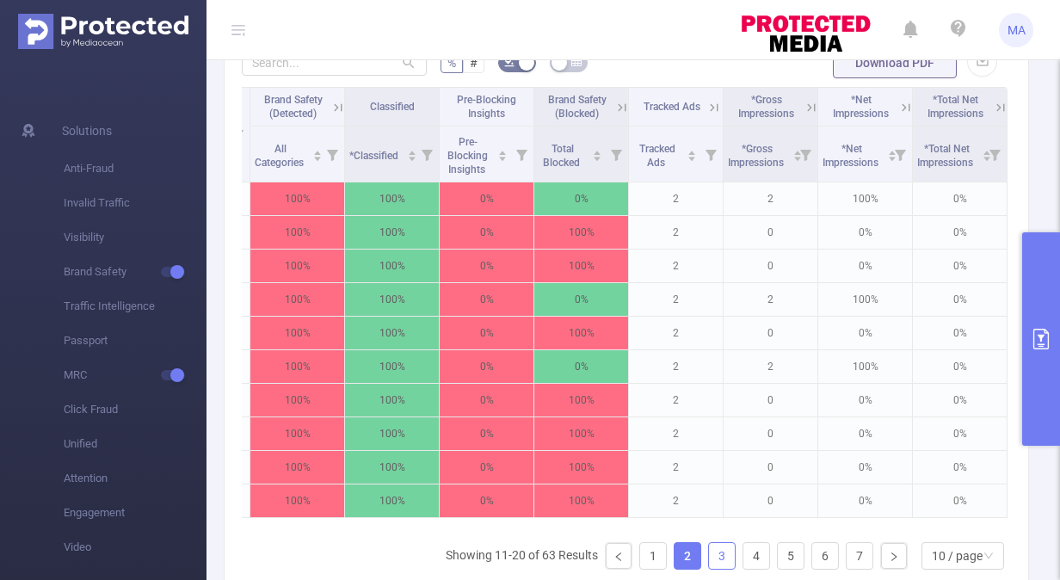
click at [711, 564] on link "3" at bounding box center [722, 556] width 26 height 26
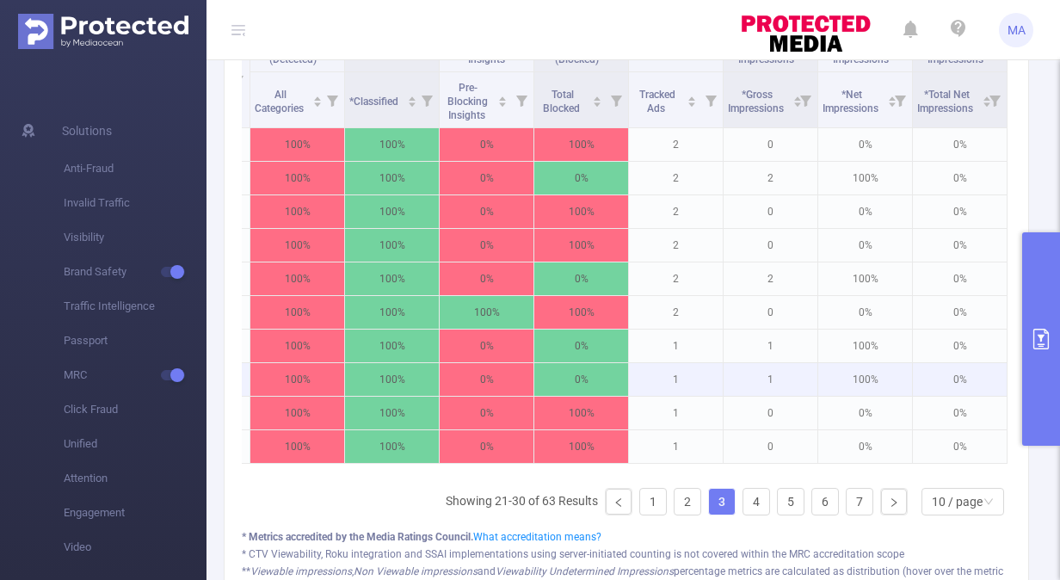
scroll to position [608, 0]
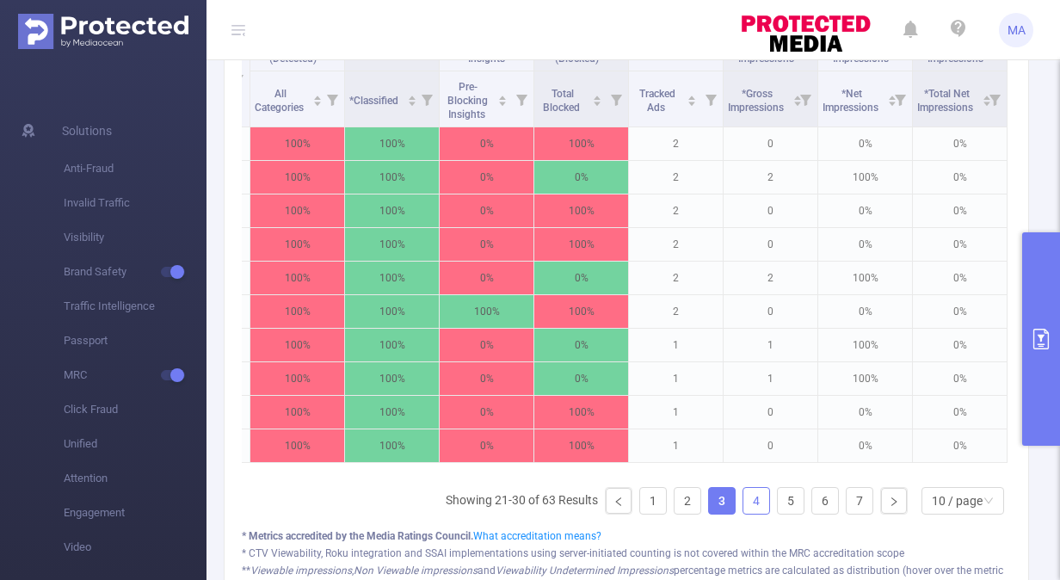
click at [746, 506] on link "4" at bounding box center [756, 501] width 26 height 26
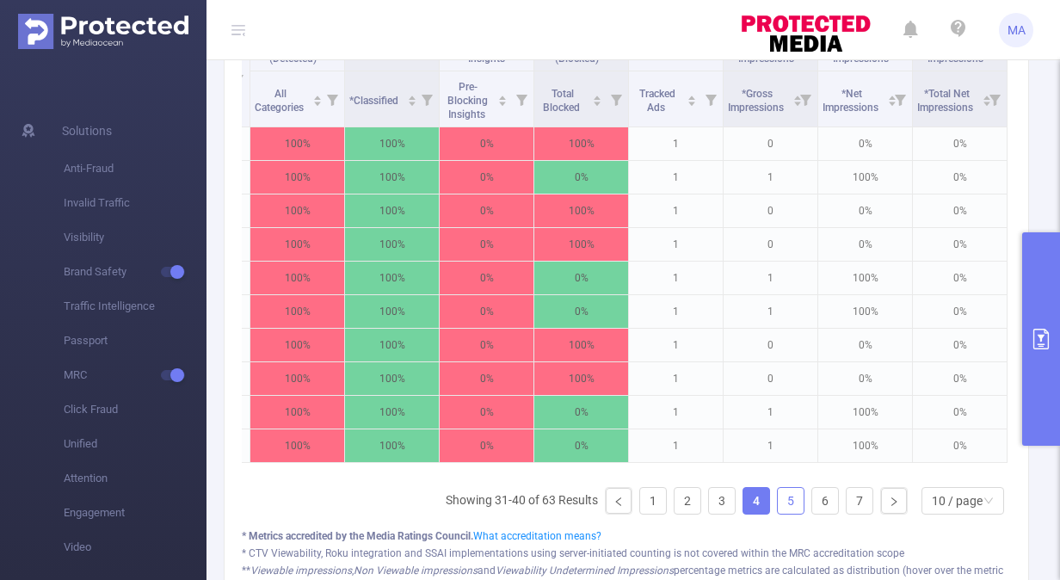
click at [778, 514] on link "5" at bounding box center [791, 501] width 26 height 26
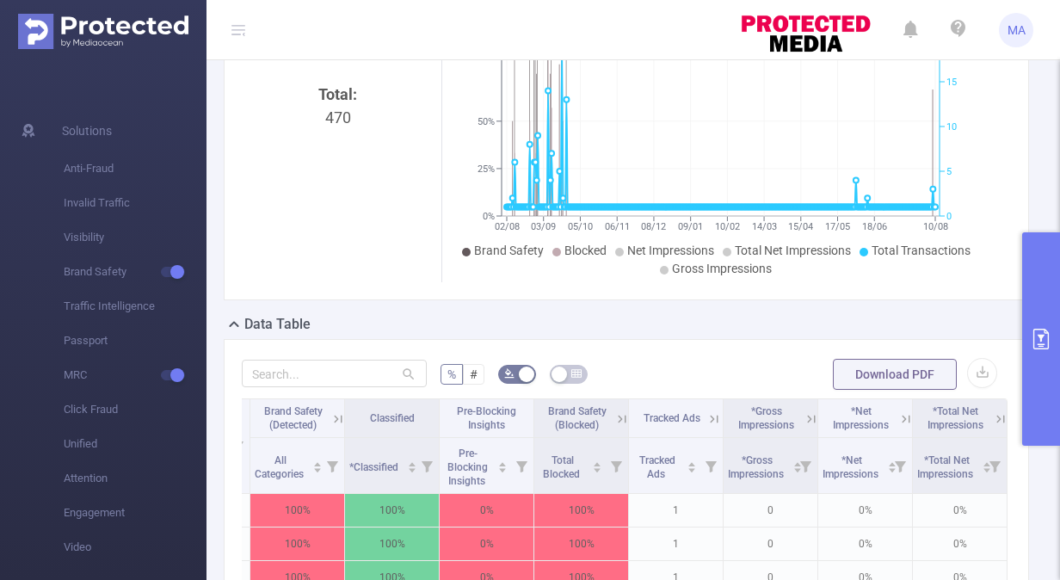
scroll to position [243, 0]
click at [922, 370] on button "Download PDF" at bounding box center [895, 373] width 124 height 31
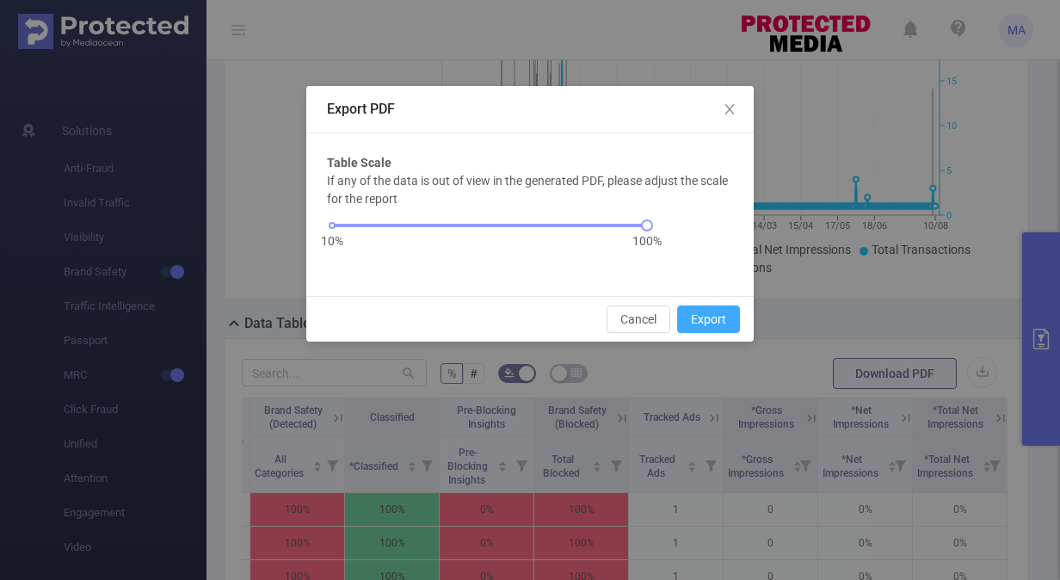
click at [709, 315] on button "Export" at bounding box center [708, 319] width 63 height 28
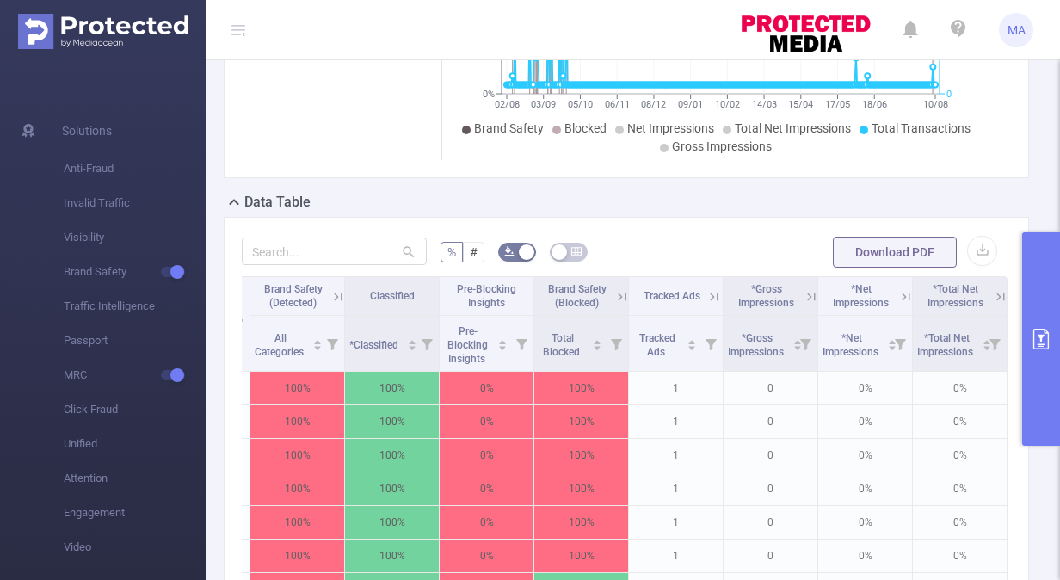
click at [804, 297] on icon at bounding box center [811, 296] width 15 height 15
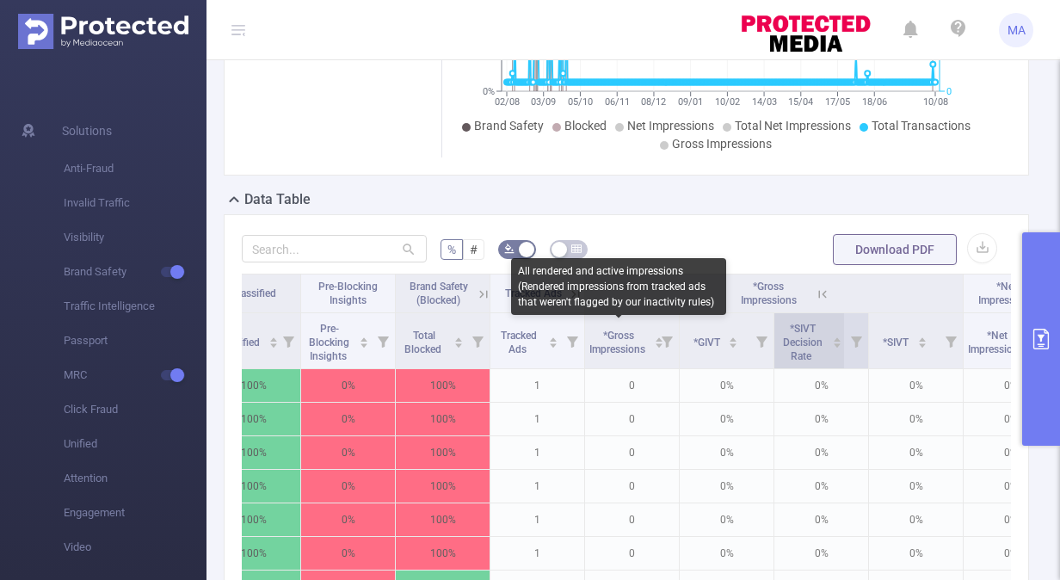
scroll to position [0, 2561]
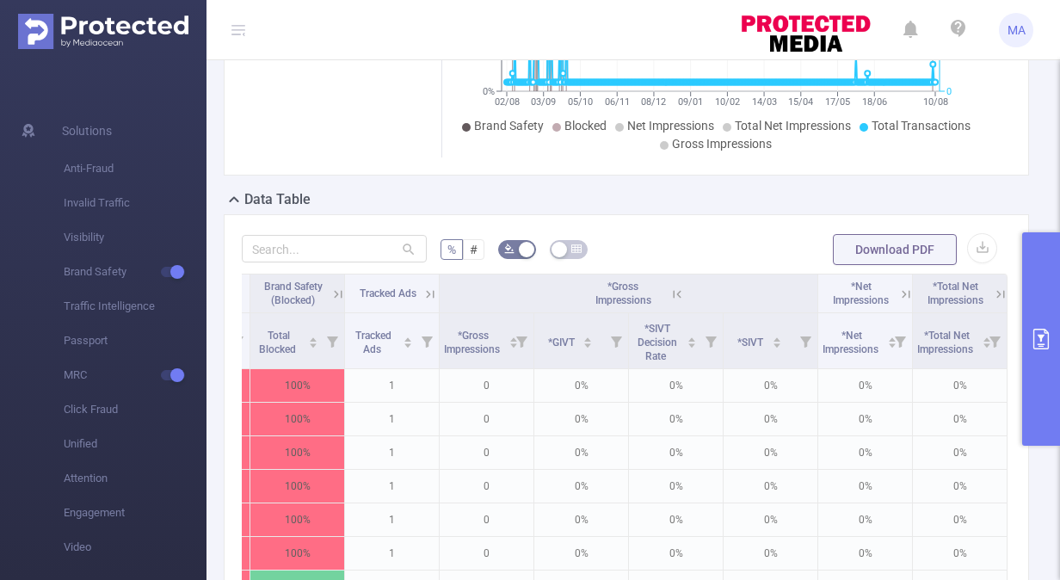
click at [898, 287] on icon at bounding box center [905, 294] width 15 height 15
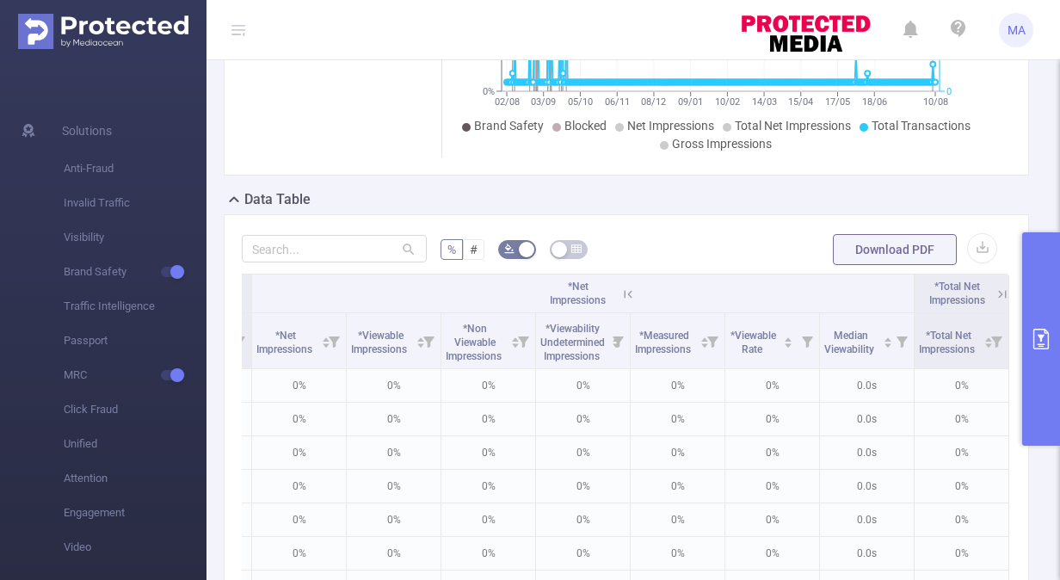
scroll to position [0, 3129]
click at [988, 287] on icon at bounding box center [998, 293] width 21 height 17
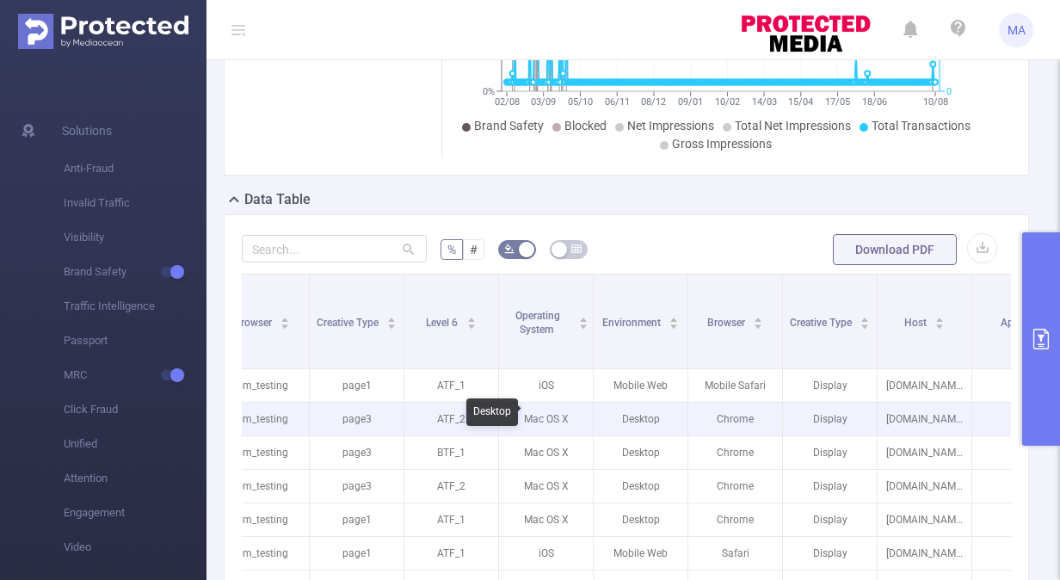
scroll to position [0, 456]
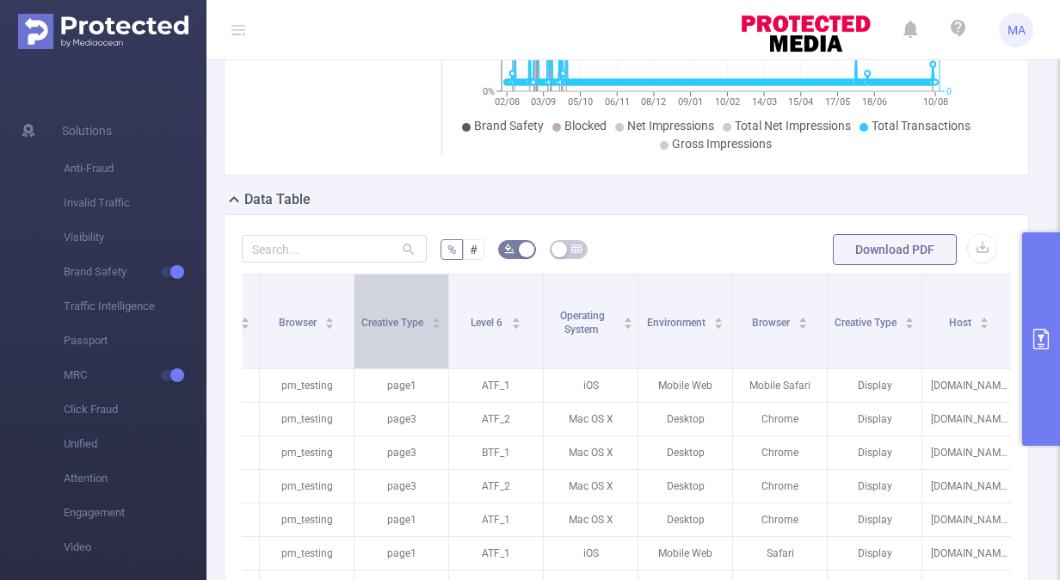
click at [399, 317] on span "Creative Type" at bounding box center [393, 323] width 65 height 12
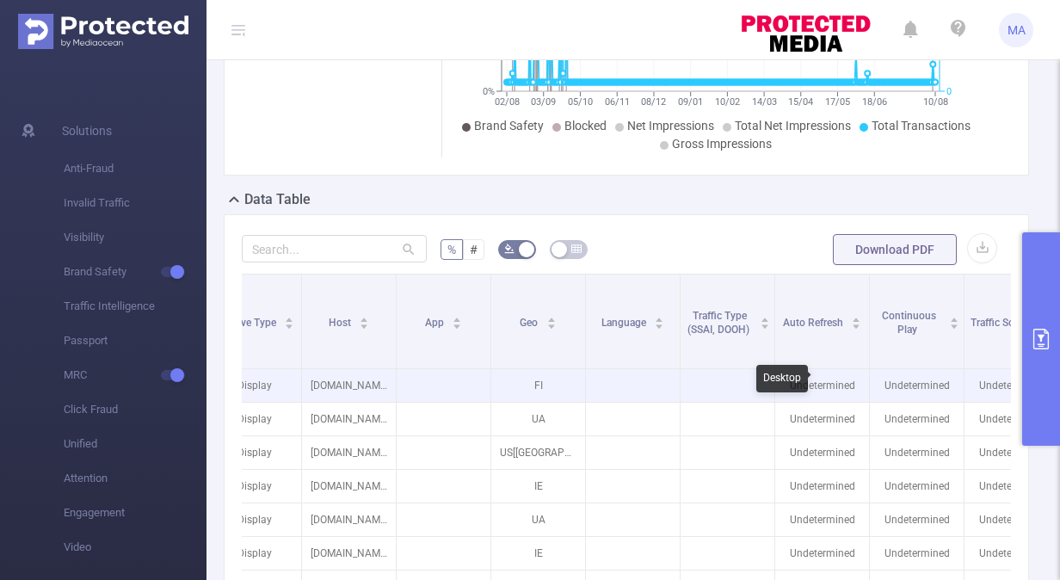
scroll to position [0, 1104]
